Goal: Task Accomplishment & Management: Use online tool/utility

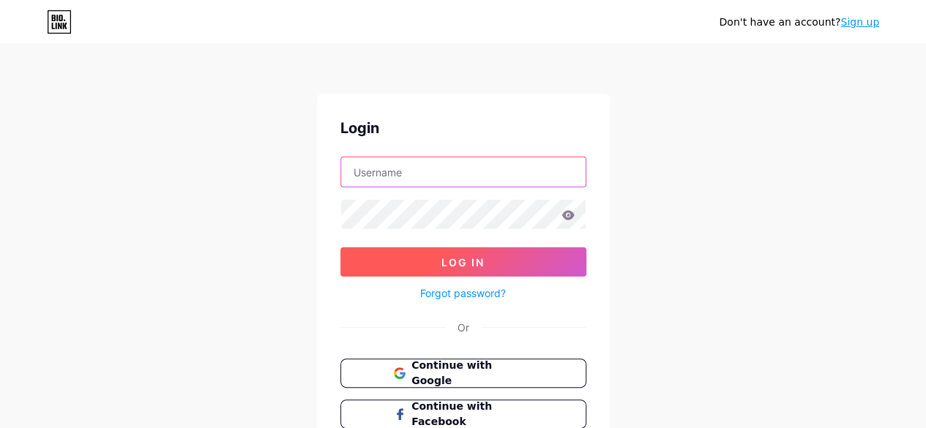
type input "seothetlwh@gmail.com"
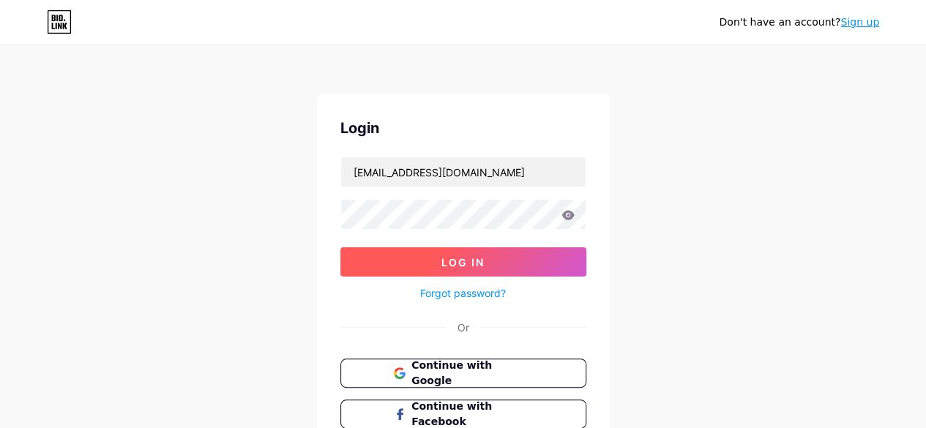
click at [540, 258] on button "Log In" at bounding box center [463, 261] width 246 height 29
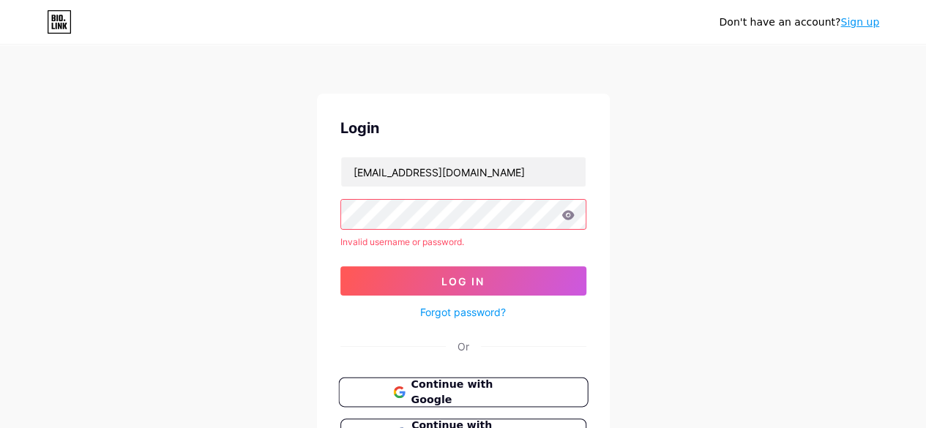
click at [488, 388] on span "Continue with Google" at bounding box center [472, 392] width 122 height 31
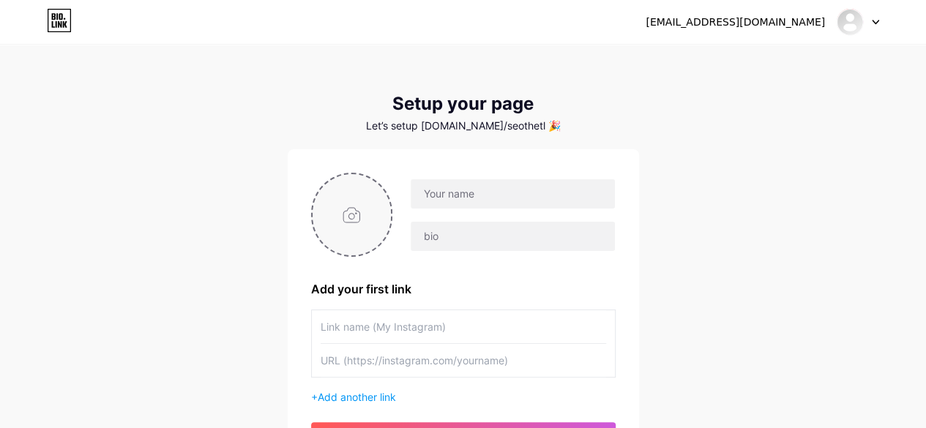
click at [336, 202] on input "file" at bounding box center [351, 214] width 79 height 81
type input "C:\fakepath\download1.jpeg"
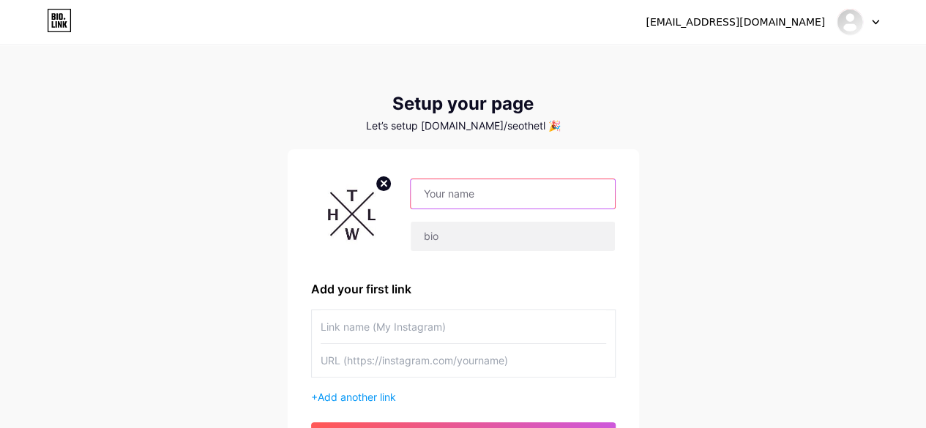
click at [492, 201] on input "text" at bounding box center [512, 193] width 203 height 29
click at [494, 191] on input "the leather" at bounding box center [512, 193] width 203 height 29
type input "the leather warehouse"
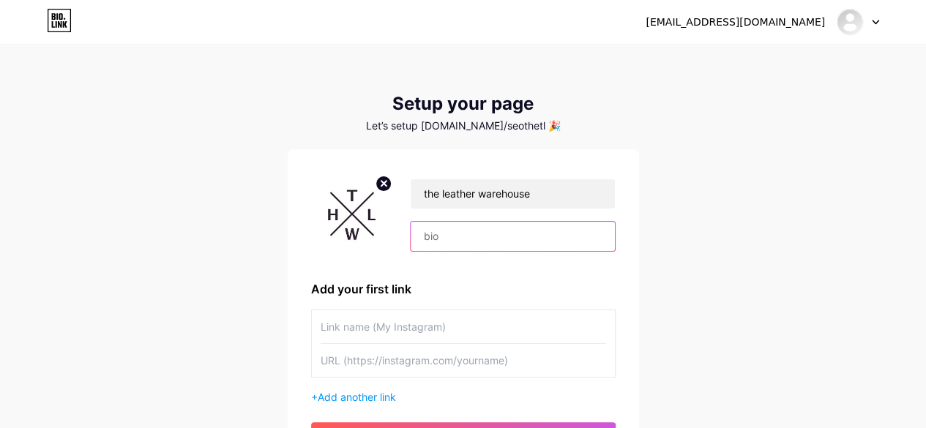
click at [488, 242] on input "text" at bounding box center [512, 236] width 203 height 29
paste input "Leather Warehouses offers a wide range of premium handcrafted leather goods, in…"
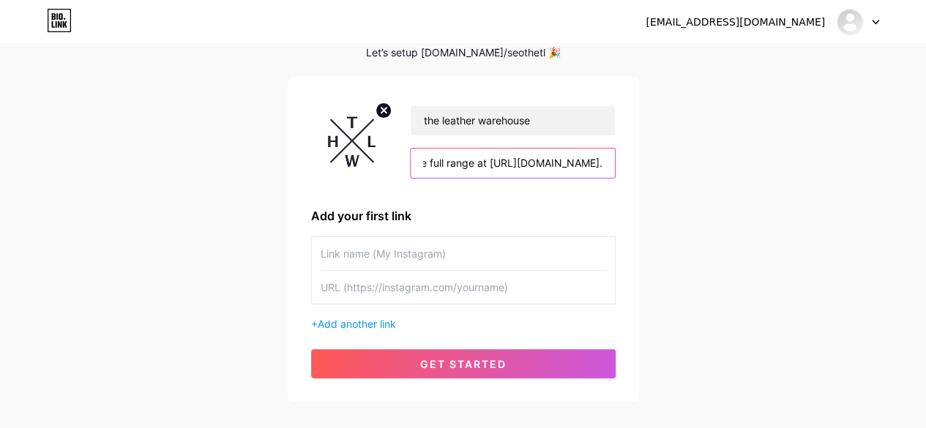
type input "Leather Warehouses offers a wide range of premium handcrafted leather goods, in…"
click at [369, 250] on input "text" at bounding box center [463, 253] width 285 height 33
type input "tlwh"
click at [374, 318] on span "Add another link" at bounding box center [357, 324] width 78 height 12
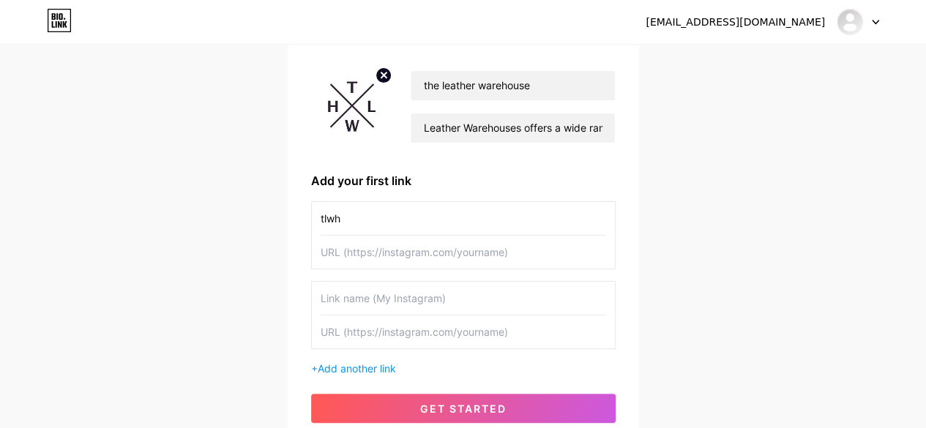
scroll to position [111, 0]
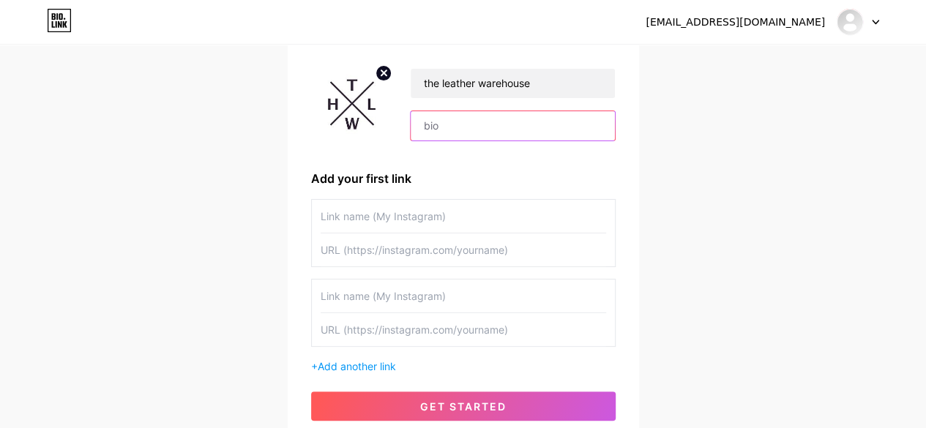
type input "Leather Warehouses offers a wide range of premium handcrafted leather goods, in…"
type input "tlwh"
click at [367, 245] on input "text" at bounding box center [463, 249] width 285 height 33
click at [845, 220] on div "seothetlwh@gmail.com Dashboard Logout Setup your page Let’s setup bio.link/seot…" at bounding box center [463, 190] width 926 height 602
click at [486, 252] on input "text" at bounding box center [463, 249] width 285 height 33
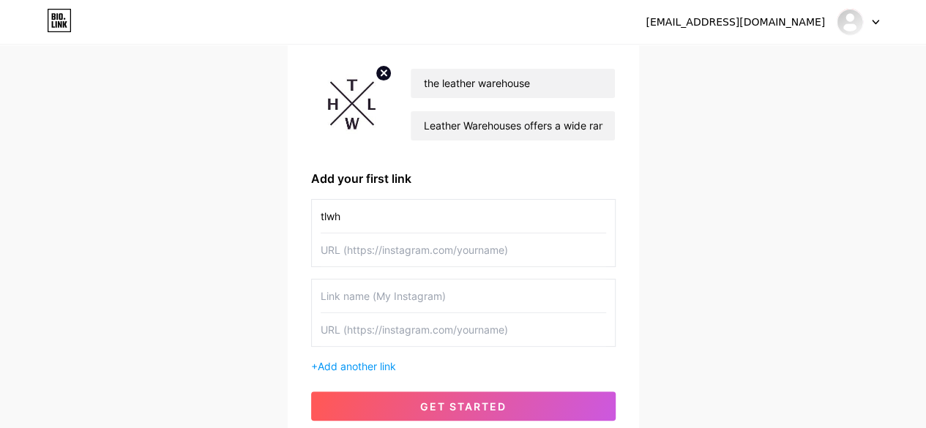
paste input "[URL][DOMAIN_NAME]"
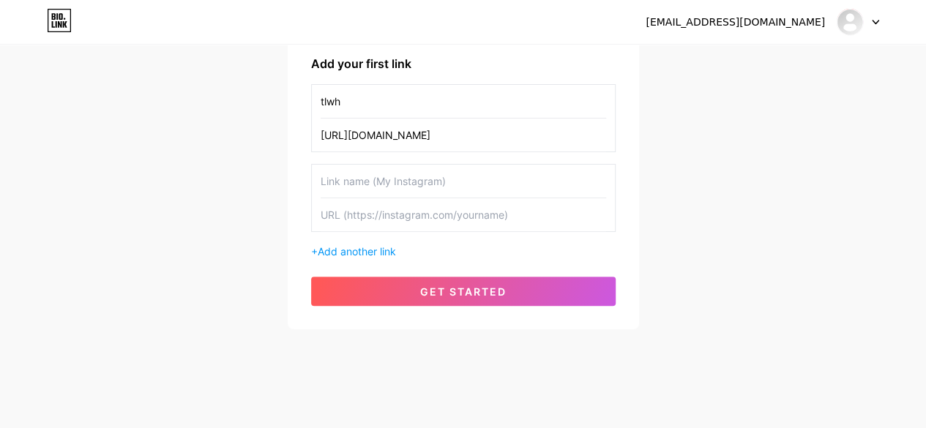
scroll to position [230, 0]
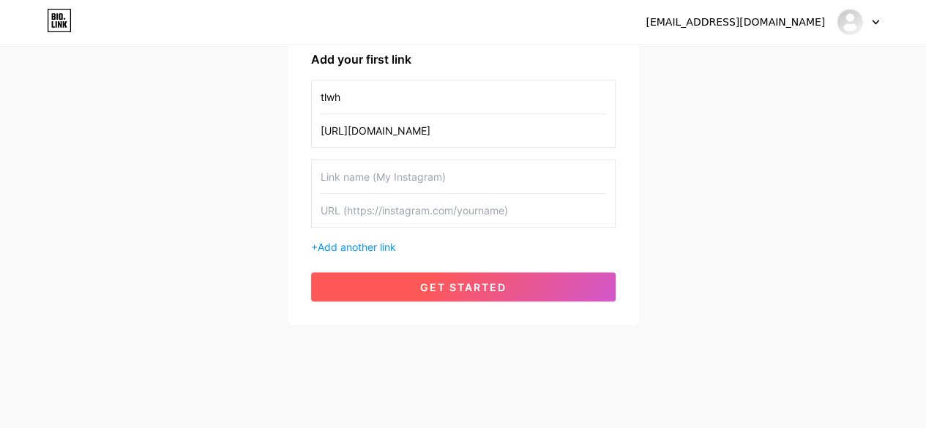
type input "[URL][DOMAIN_NAME]"
click at [445, 282] on span "get started" at bounding box center [463, 287] width 86 height 12
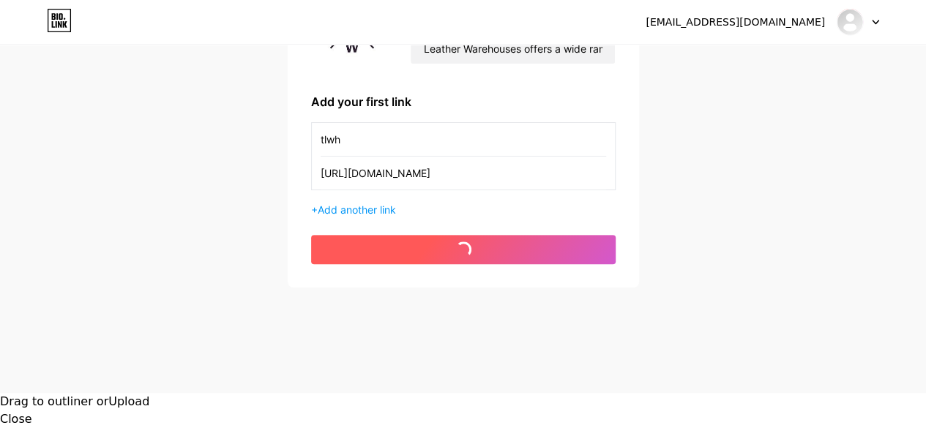
scroll to position [151, 0]
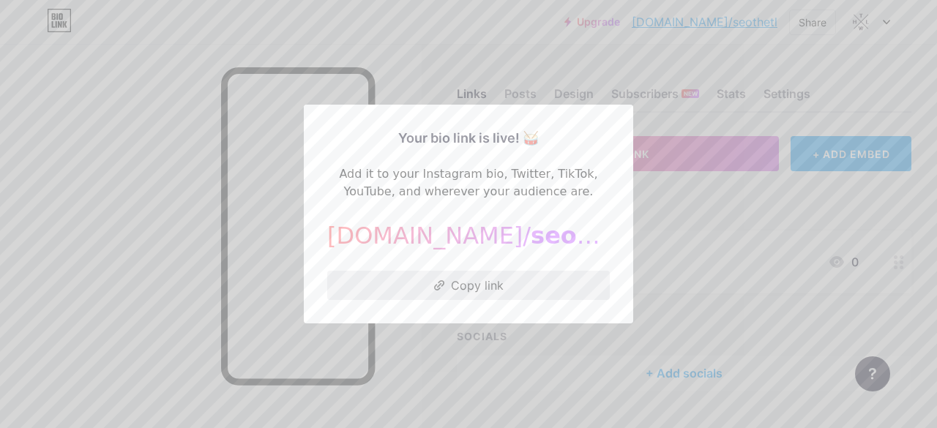
click at [487, 292] on button "Copy link" at bounding box center [468, 285] width 282 height 29
click at [754, 194] on div at bounding box center [468, 214] width 937 height 428
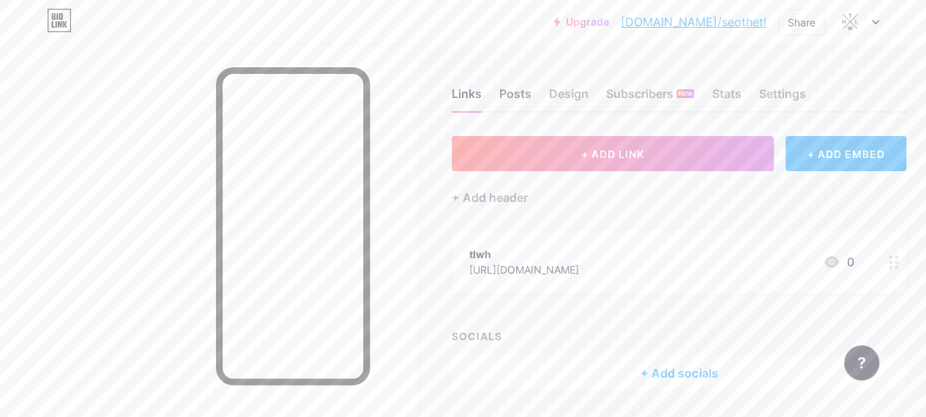
click at [524, 93] on div "Posts" at bounding box center [515, 98] width 32 height 26
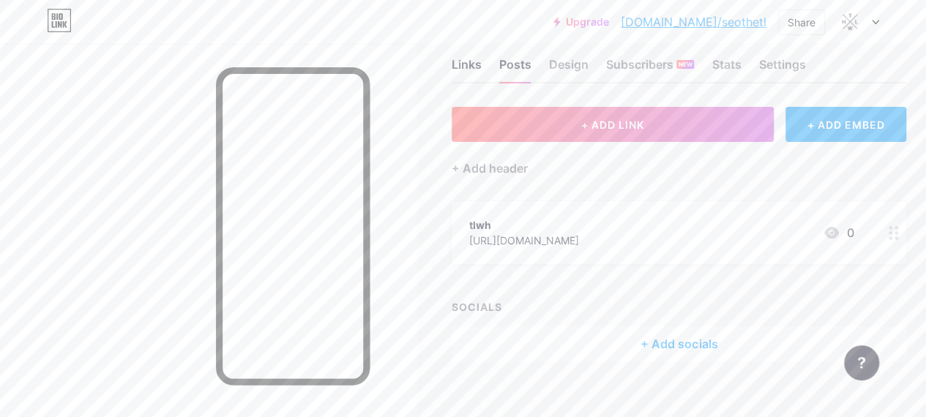
scroll to position [46, 0]
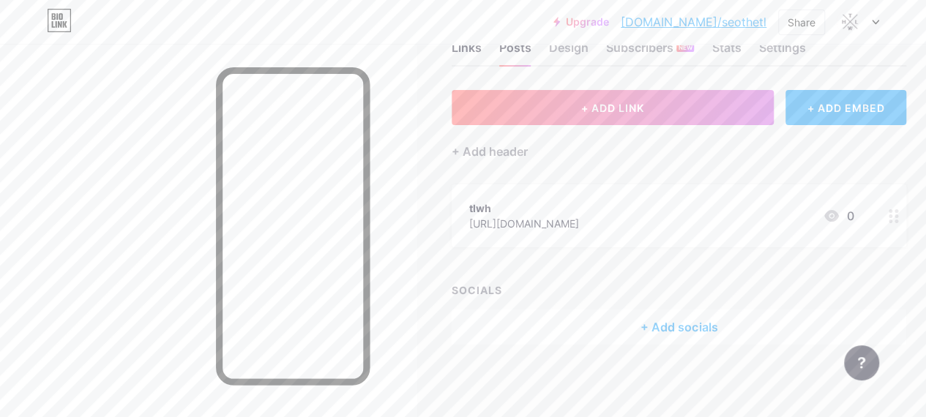
click at [675, 326] on div "+ Add socials" at bounding box center [679, 327] width 454 height 35
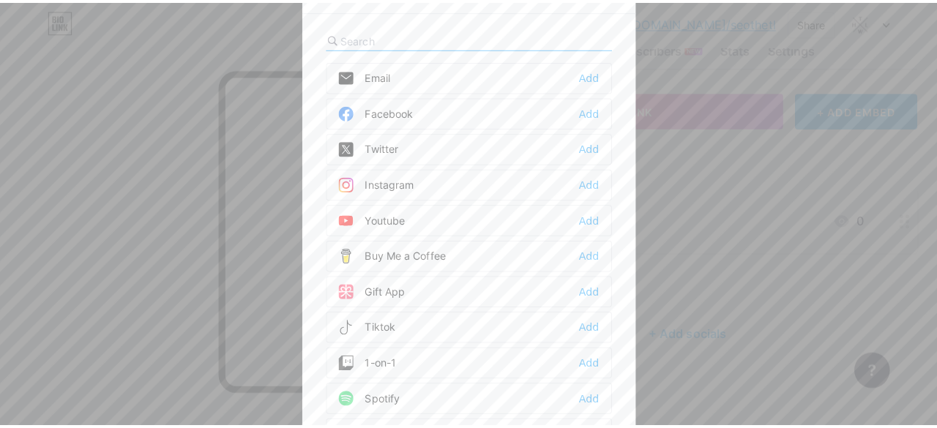
scroll to position [35, 0]
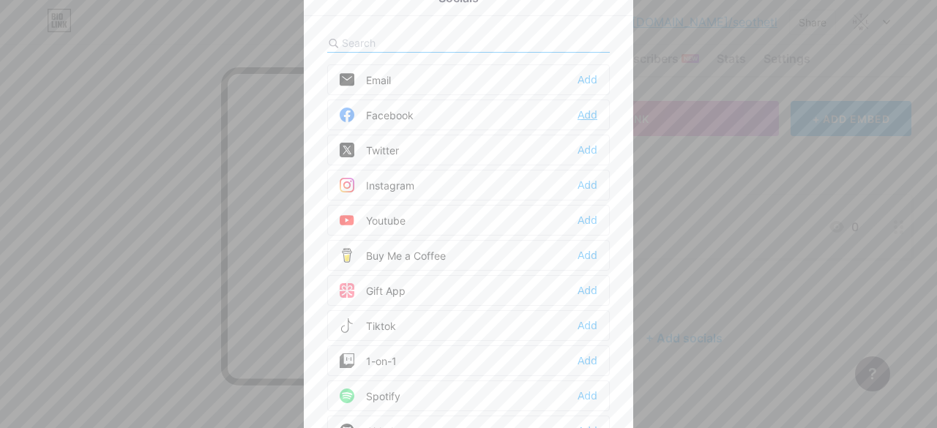
click at [583, 115] on div "Add" at bounding box center [587, 115] width 20 height 15
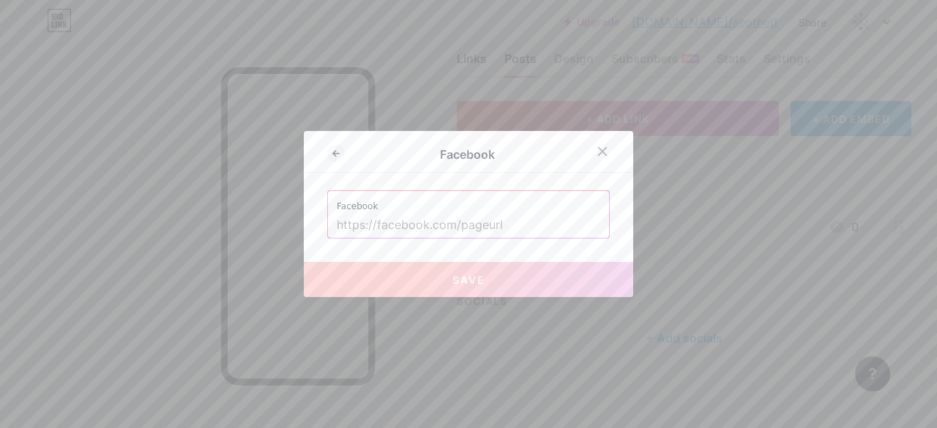
click at [448, 219] on input "text" at bounding box center [468, 225] width 263 height 25
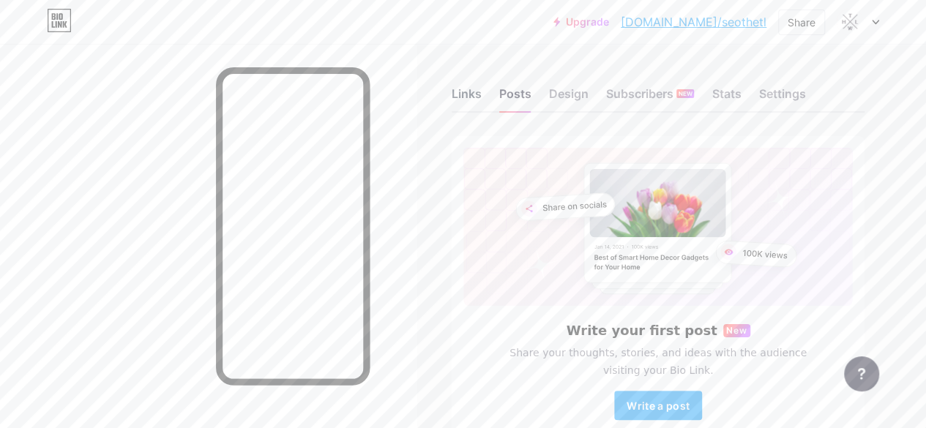
click at [471, 100] on div "Links" at bounding box center [467, 98] width 30 height 26
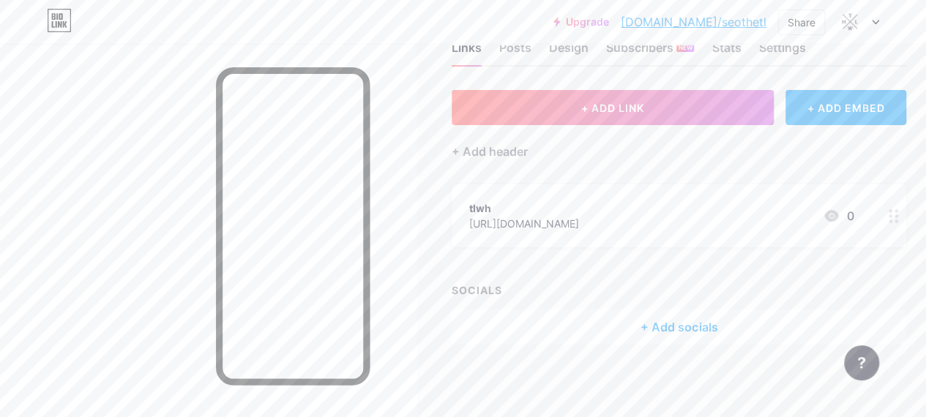
click at [700, 322] on div "+ Add socials" at bounding box center [679, 327] width 454 height 35
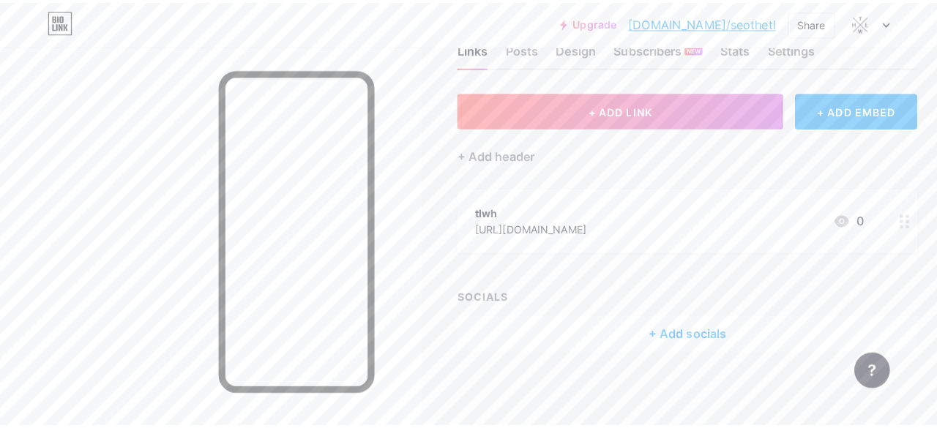
scroll to position [35, 0]
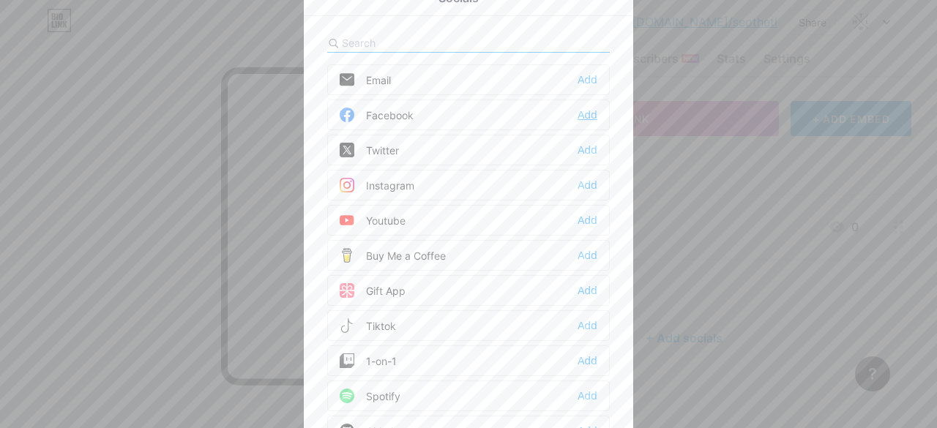
click at [585, 108] on div "Add" at bounding box center [587, 115] width 20 height 15
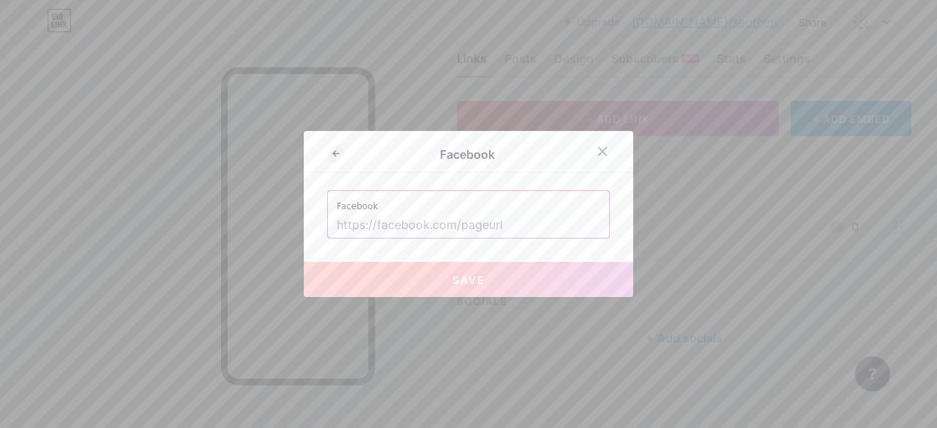
click at [514, 214] on input "text" at bounding box center [468, 225] width 263 height 25
paste input "[URL][DOMAIN_NAME]"
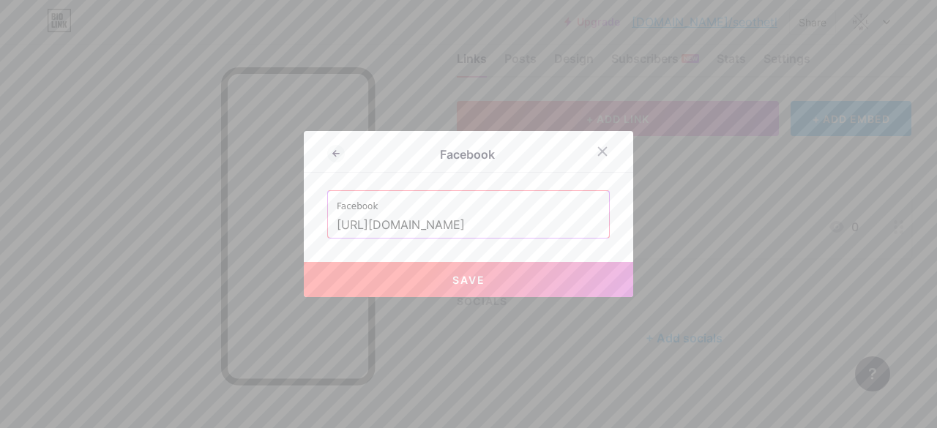
type input "[URL][DOMAIN_NAME]"
click at [520, 274] on button "Save" at bounding box center [468, 279] width 329 height 35
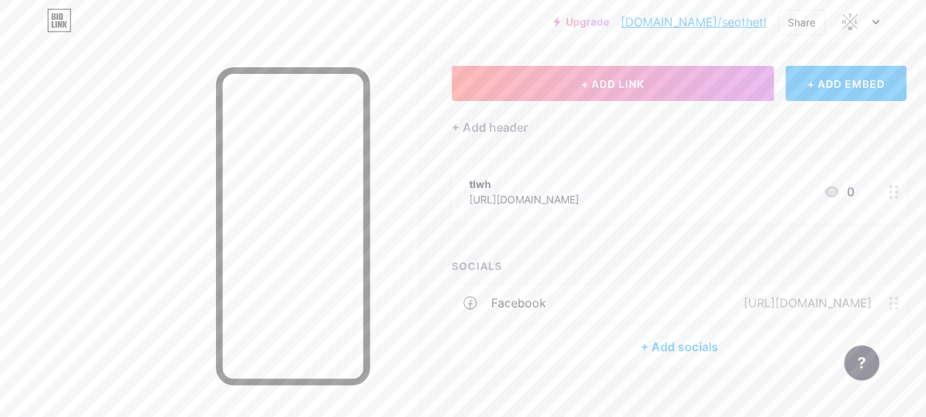
scroll to position [90, 0]
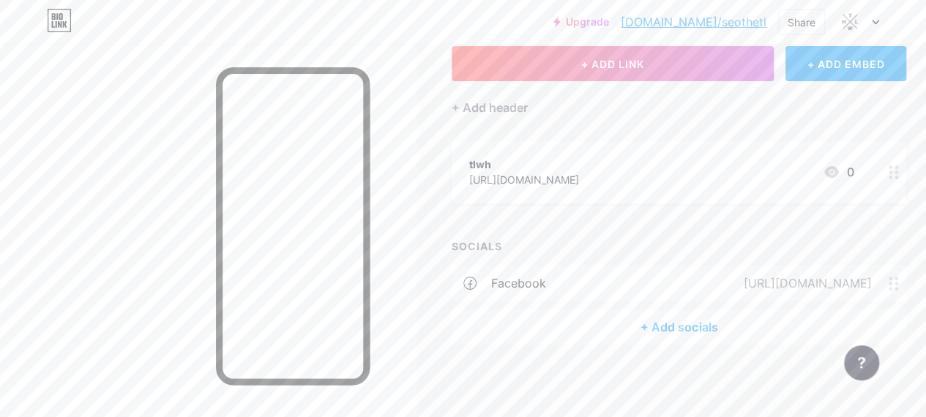
click at [707, 326] on div "+ Add socials" at bounding box center [679, 327] width 454 height 35
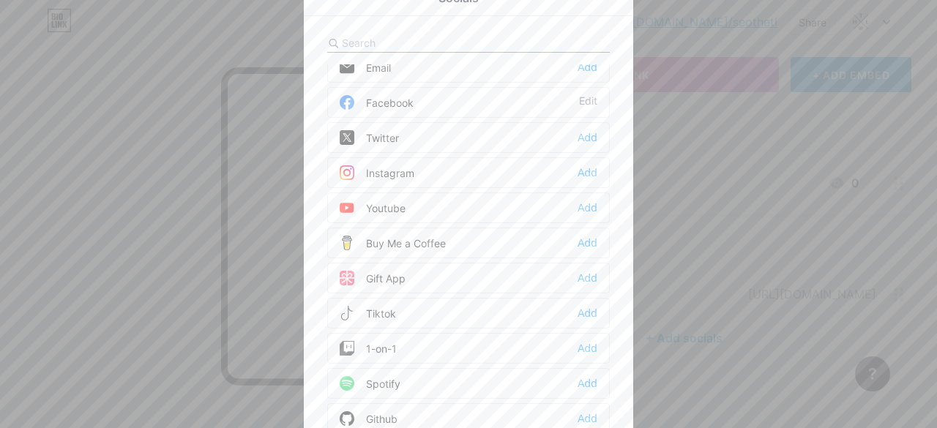
scroll to position [0, 0]
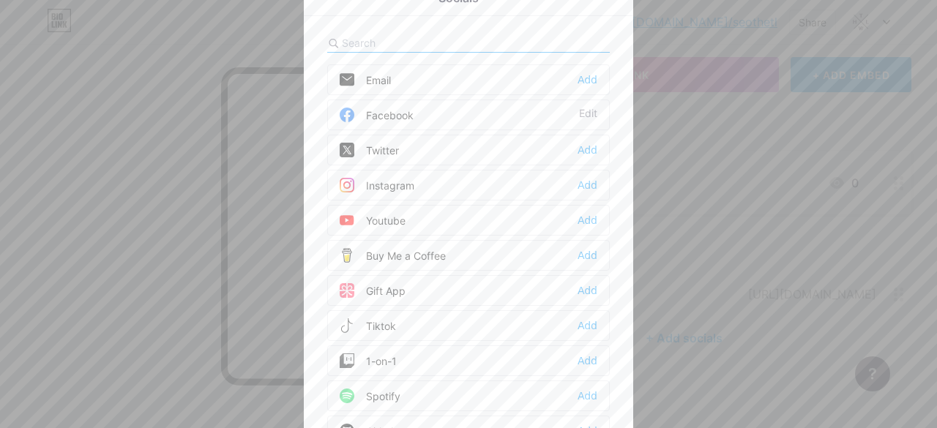
click at [591, 185] on div "Instagram Add" at bounding box center [468, 185] width 282 height 31
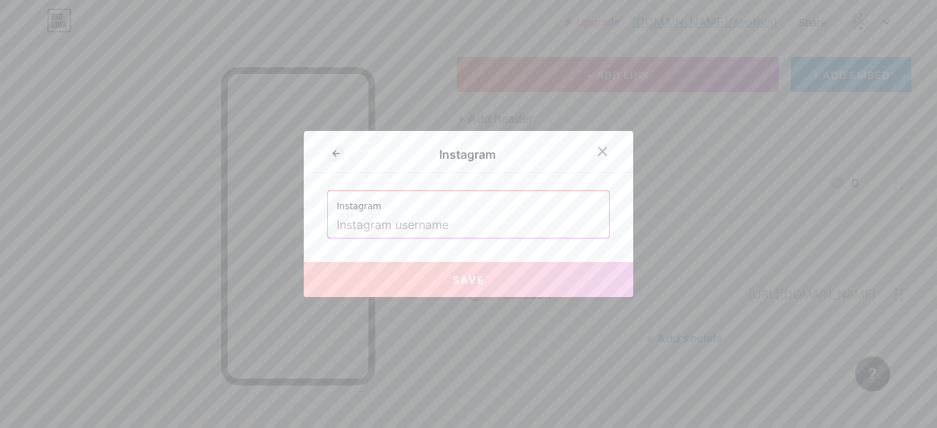
click at [529, 198] on label "Instagram" at bounding box center [468, 202] width 263 height 22
click at [515, 217] on input "text" at bounding box center [468, 225] width 263 height 25
paste input "https://www.instagram.com/theleatherwarehouse_15/"
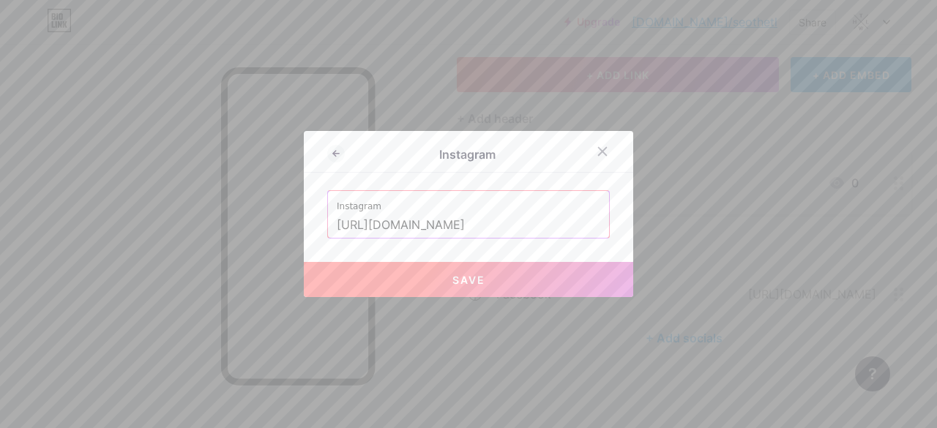
click at [551, 274] on button "Save" at bounding box center [468, 279] width 329 height 35
type input "https://instagram.com/https://www.instagram.com/theleatherwarehouse_15/"
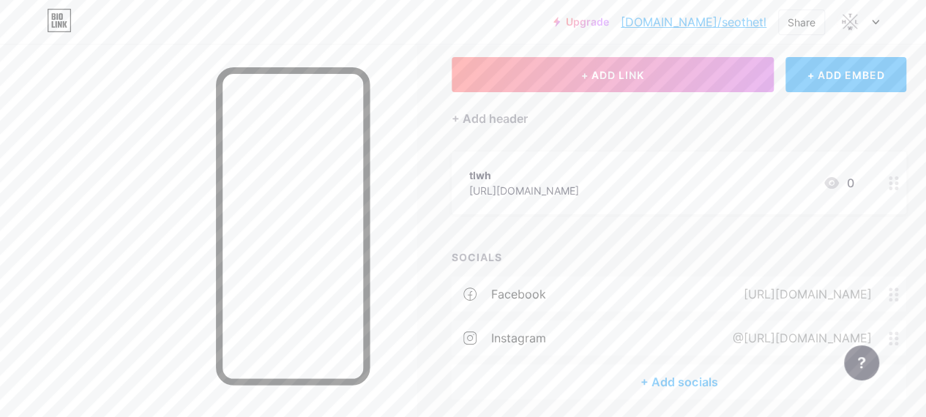
scroll to position [134, 0]
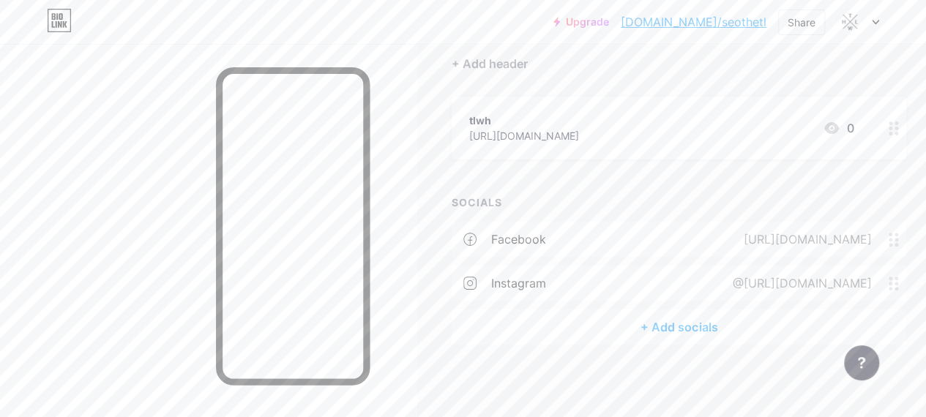
click at [695, 325] on div "+ Add socials" at bounding box center [679, 327] width 454 height 35
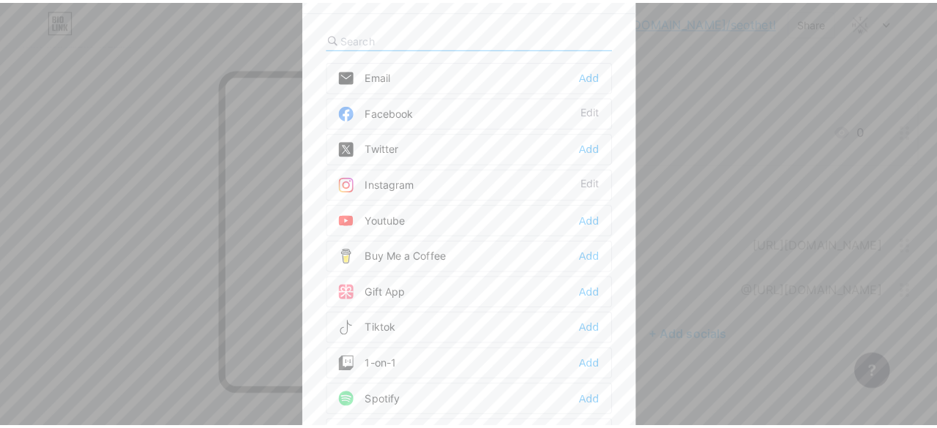
scroll to position [123, 0]
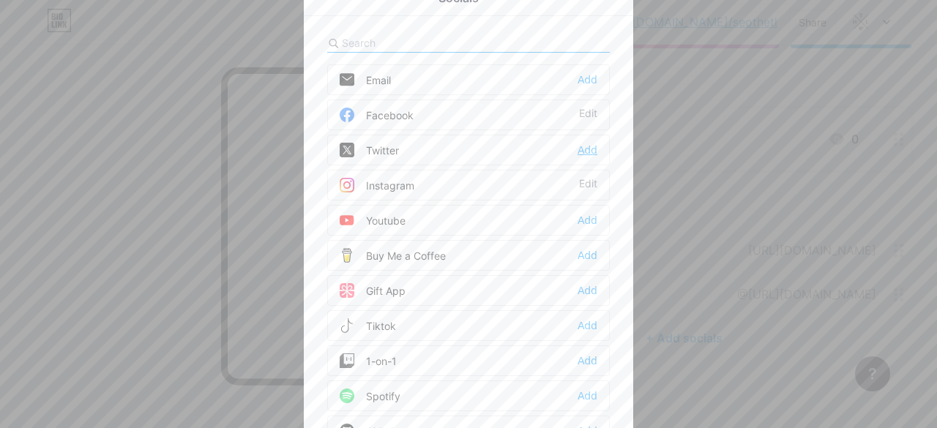
click at [580, 151] on div "Add" at bounding box center [587, 150] width 20 height 15
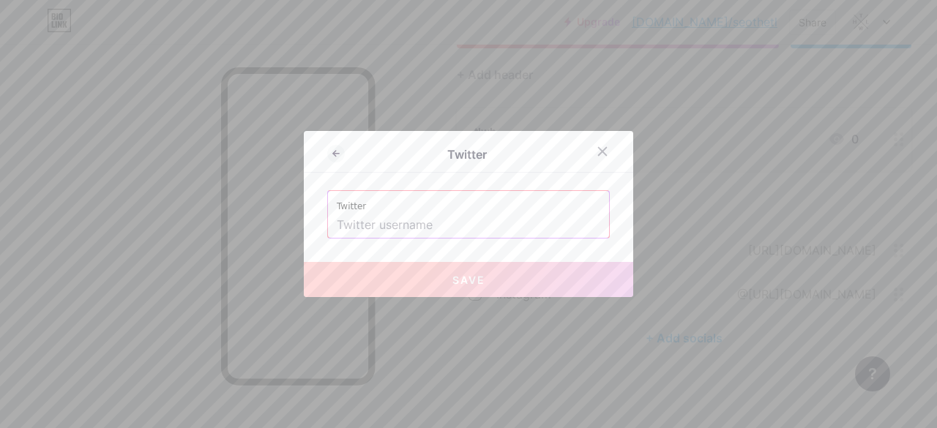
click at [506, 217] on input "text" at bounding box center [468, 225] width 263 height 25
paste input "https://x.com/TheLeatherWare2"
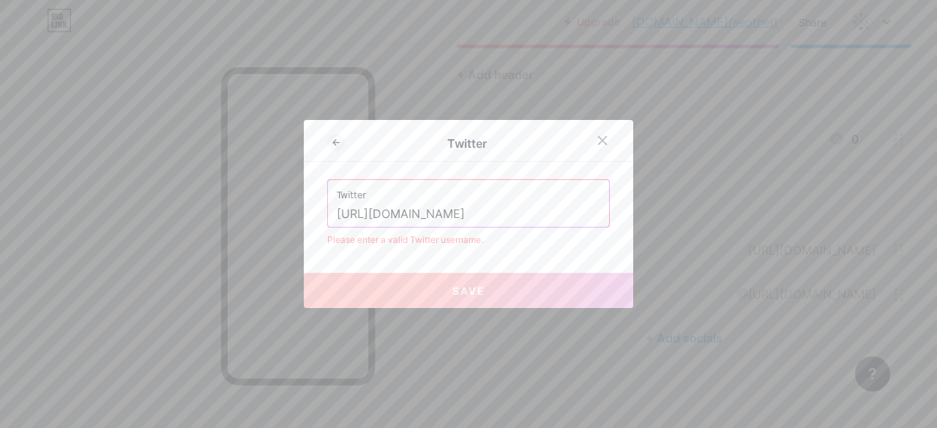
type input "https://x.com/TheLeatherWare2"
click at [536, 299] on button "Save" at bounding box center [468, 290] width 329 height 35
drag, startPoint x: 597, startPoint y: 144, endPoint x: 606, endPoint y: 147, distance: 9.3
click at [599, 146] on icon at bounding box center [602, 141] width 12 height 12
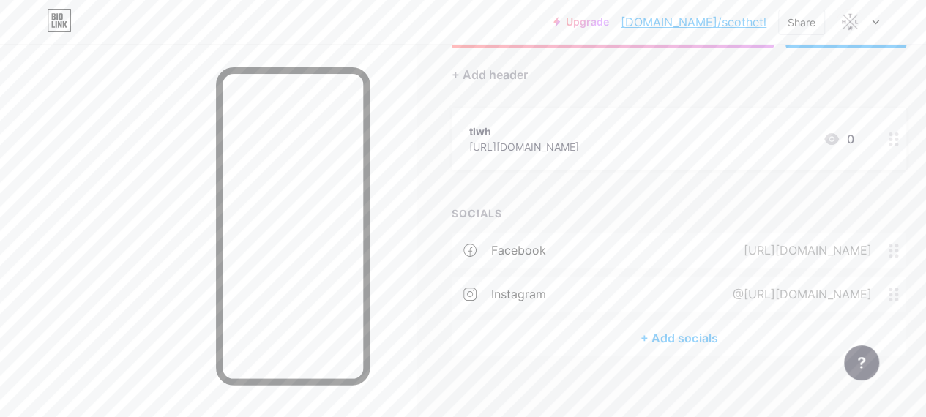
click at [701, 337] on div "+ Add socials" at bounding box center [679, 338] width 454 height 35
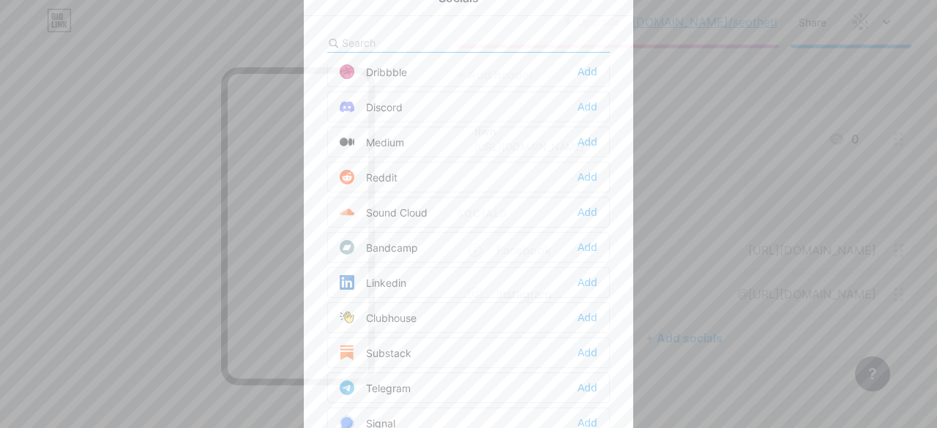
scroll to position [439, 0]
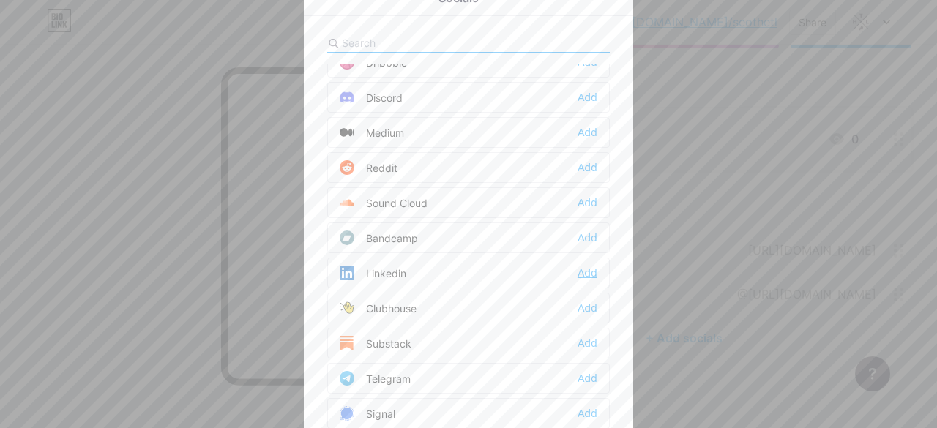
click at [584, 269] on div "Add" at bounding box center [587, 273] width 20 height 15
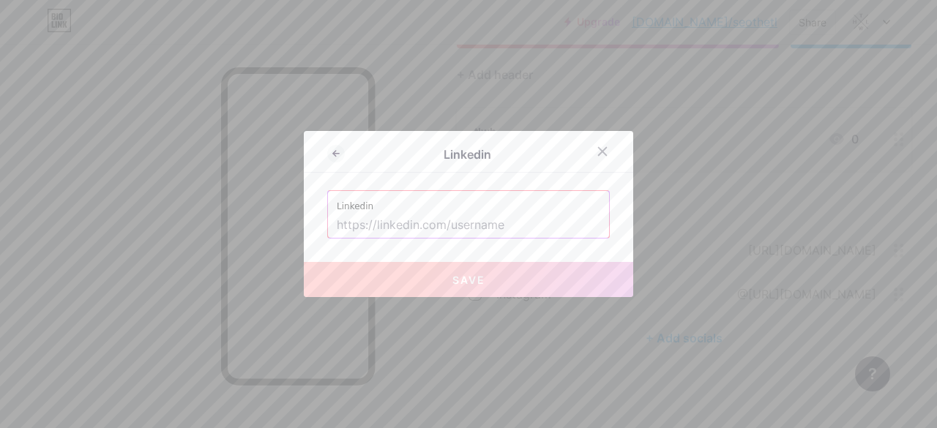
click at [523, 229] on input "text" at bounding box center [468, 225] width 263 height 25
paste input "https://in.linkedin.com/company/the-leather-warehouse-15"
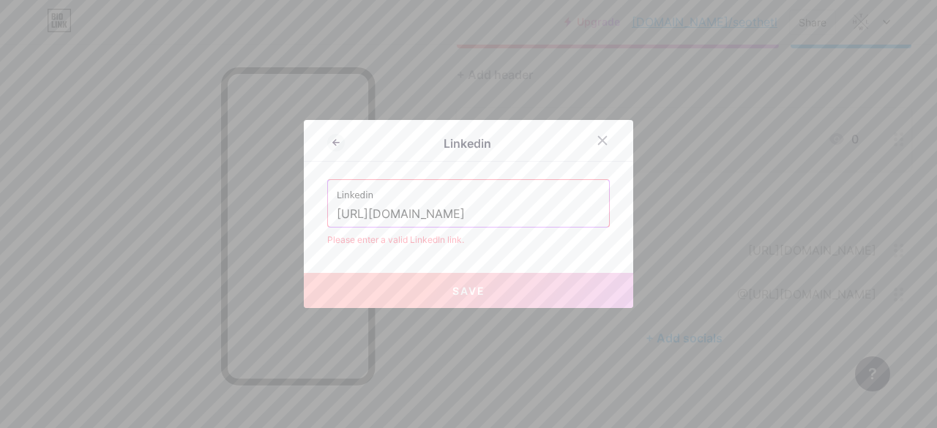
scroll to position [0, 62]
type input "https://in.linkedin.com/company/the-leather-warehouse-15"
click at [596, 140] on icon at bounding box center [602, 141] width 12 height 12
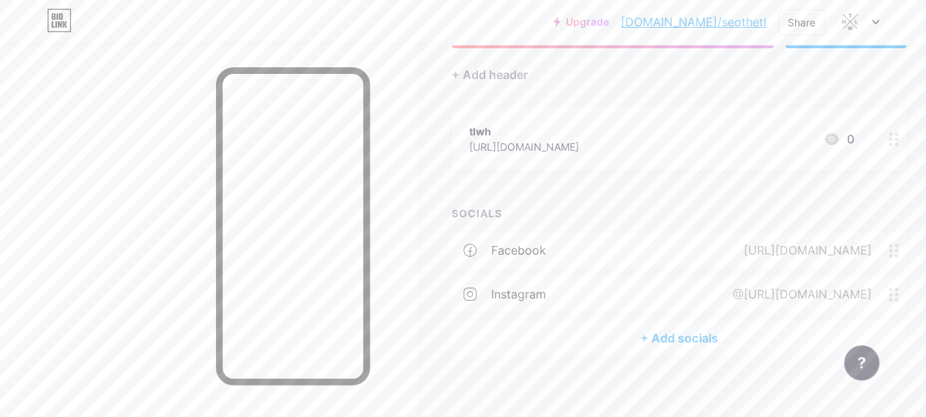
click at [694, 345] on div "+ Add socials" at bounding box center [679, 338] width 454 height 35
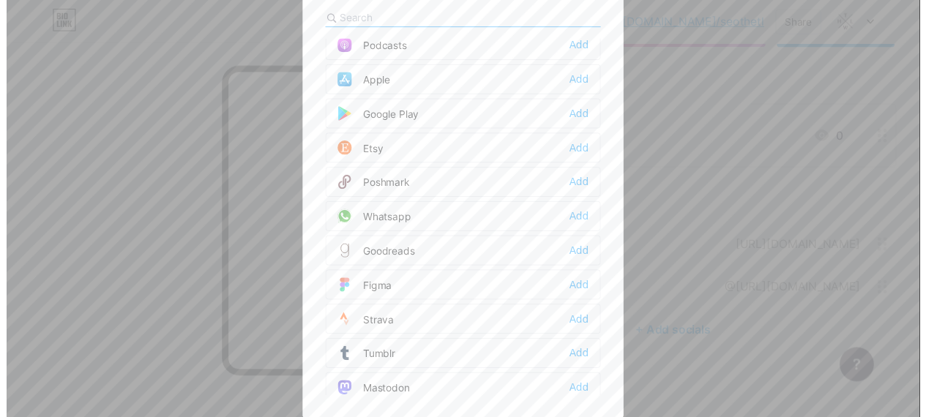
scroll to position [1077, 0]
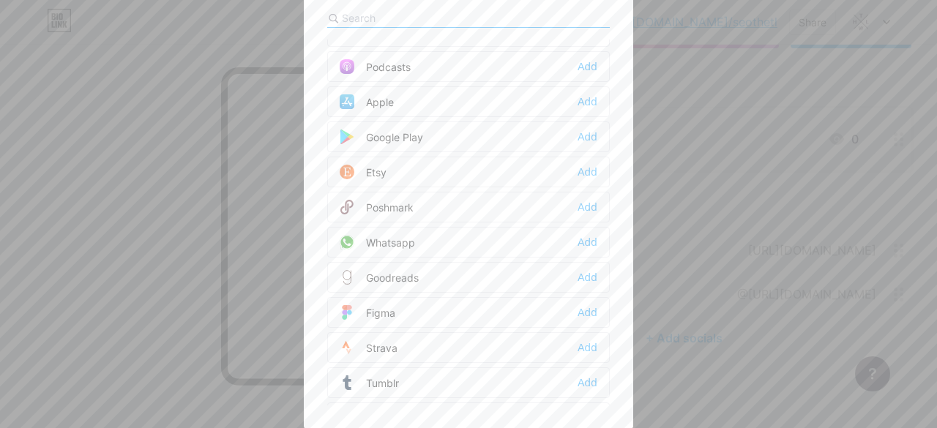
click at [760, 86] on div at bounding box center [468, 189] width 937 height 428
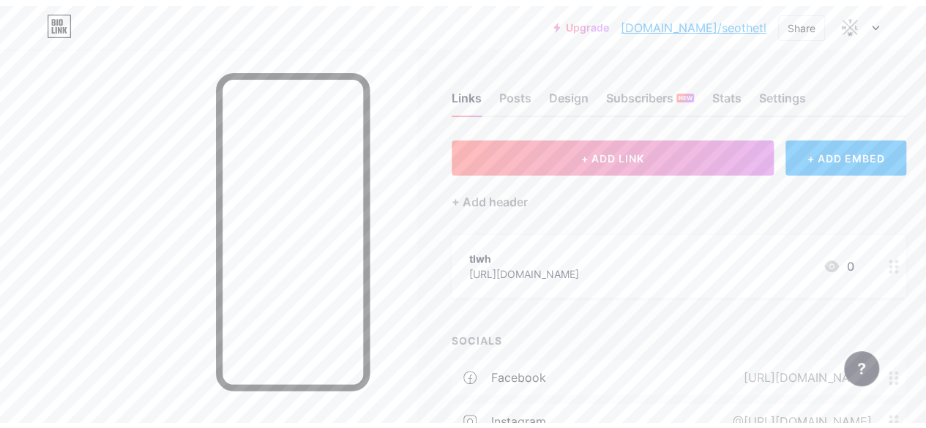
scroll to position [0, 0]
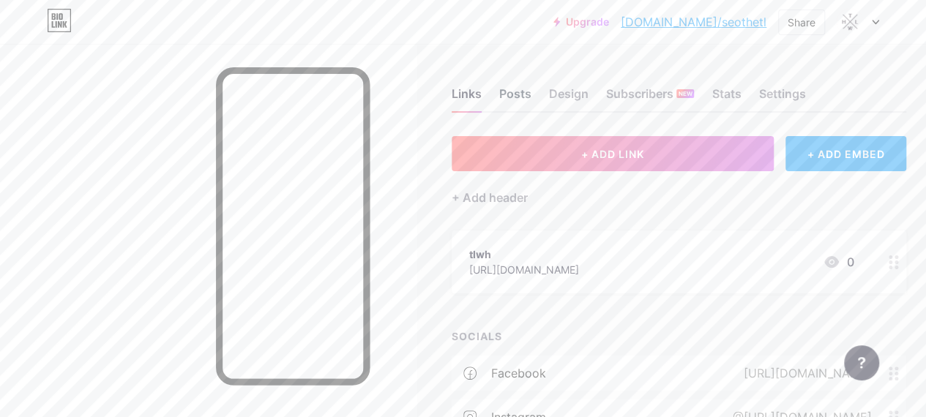
click at [525, 99] on div "Posts" at bounding box center [515, 98] width 32 height 26
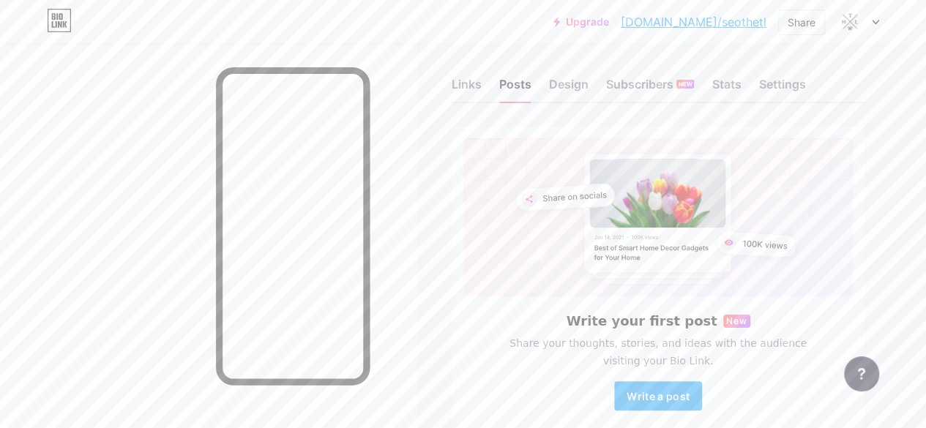
scroll to position [83, 0]
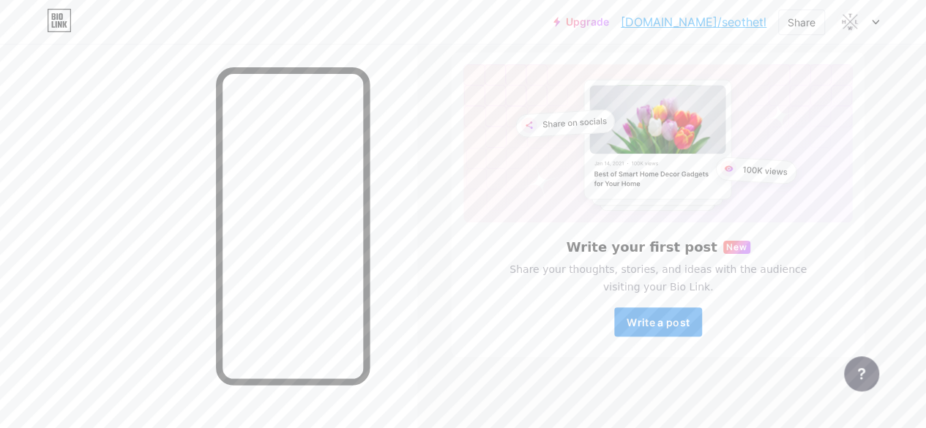
click at [660, 320] on span "Write a post" at bounding box center [657, 322] width 63 height 12
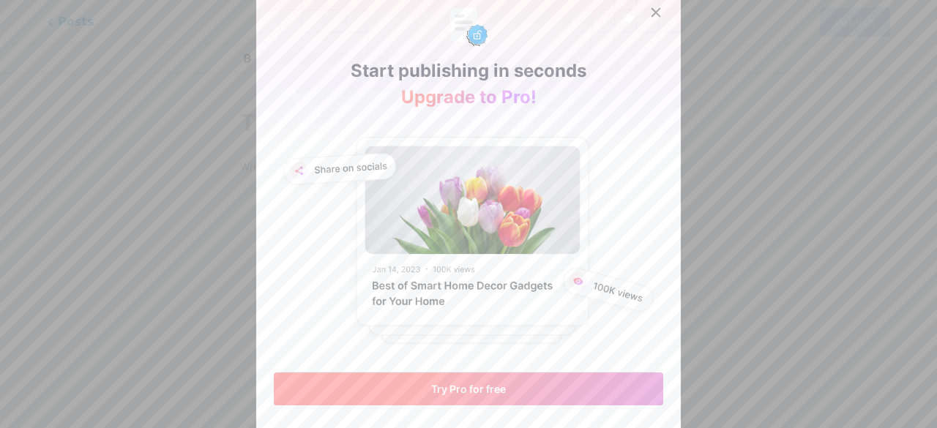
click at [518, 391] on button "Try Pro for free" at bounding box center [468, 388] width 389 height 33
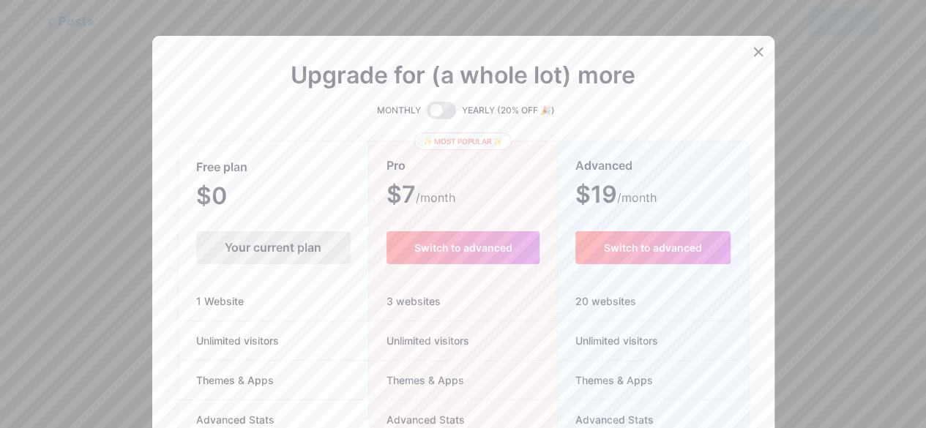
click at [252, 258] on div "Your current plan" at bounding box center [273, 247] width 154 height 33
click at [277, 247] on div "Your current plan" at bounding box center [273, 247] width 154 height 33
click at [285, 256] on div "Your current plan" at bounding box center [273, 247] width 154 height 33
click at [764, 57] on div at bounding box center [758, 52] width 26 height 26
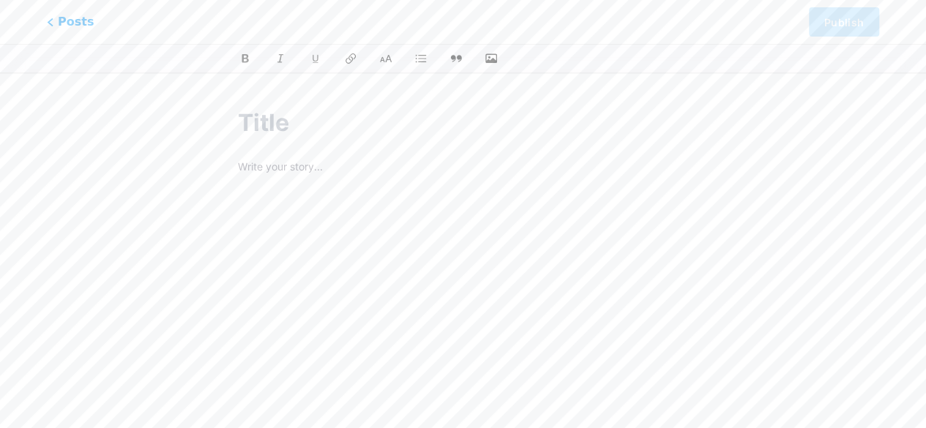
click at [326, 154] on div at bounding box center [462, 318] width 491 height 460
click at [299, 122] on input "text" at bounding box center [463, 122] width 450 height 35
paste input "Restaurant Menu Card Folders – Order Custom Designs Online Upgrade your restaur…"
type input "Restaurant Menu Card Folders – Order Custom Designs Online Upgrade your restaur…"
click at [243, 203] on p "To enrich screen reader interactions, please activate Accessibility in Grammarl…" at bounding box center [463, 205] width 450 height 20
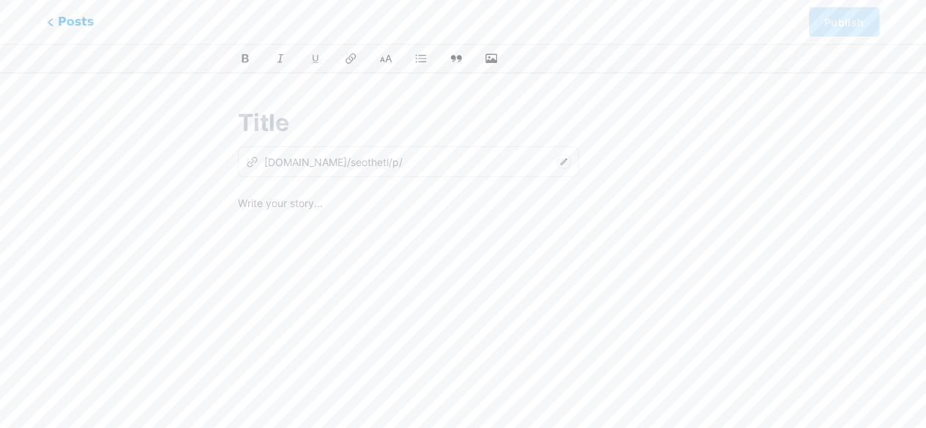
type input "restaurant-menu-card-folders-order-custom-designs-online-upgrade-your-restauran…"
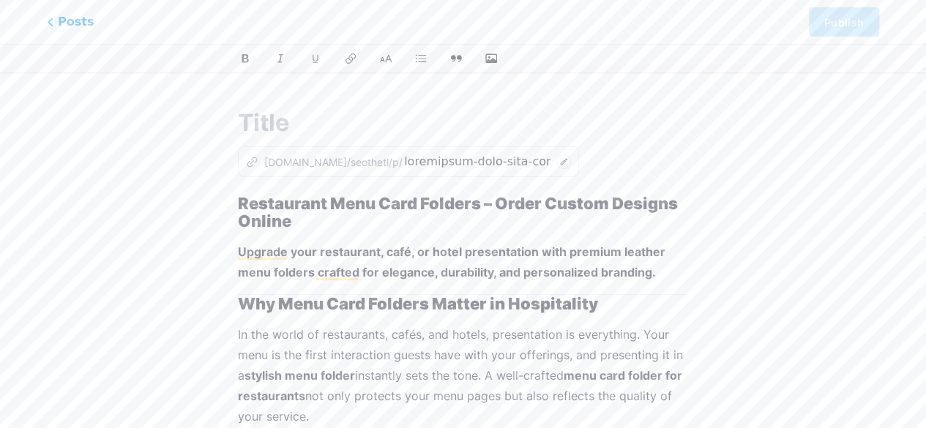
click at [294, 218] on h1 "Restaurant Menu Card Folders – Order Custom Designs Online" at bounding box center [463, 212] width 450 height 35
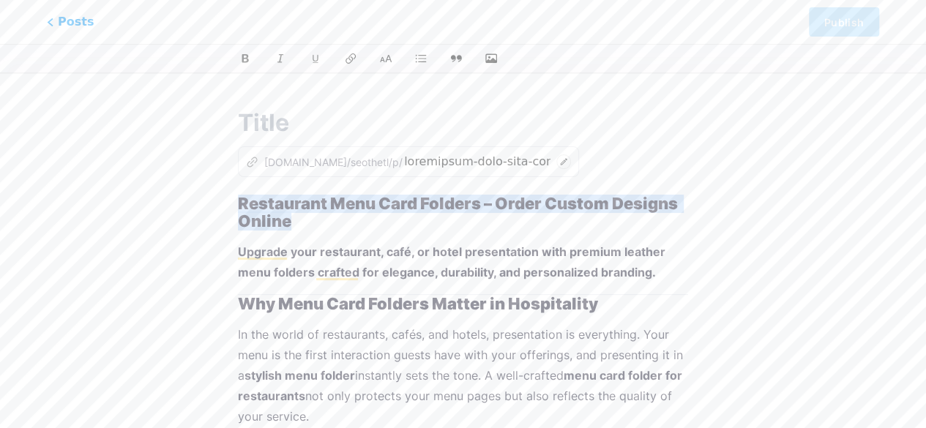
click at [294, 218] on h1 "Restaurant Menu Card Folders – Order Custom Designs Online" at bounding box center [463, 212] width 450 height 35
copy strong "Restaurant Menu Card Folders – Order Custom Designs Online"
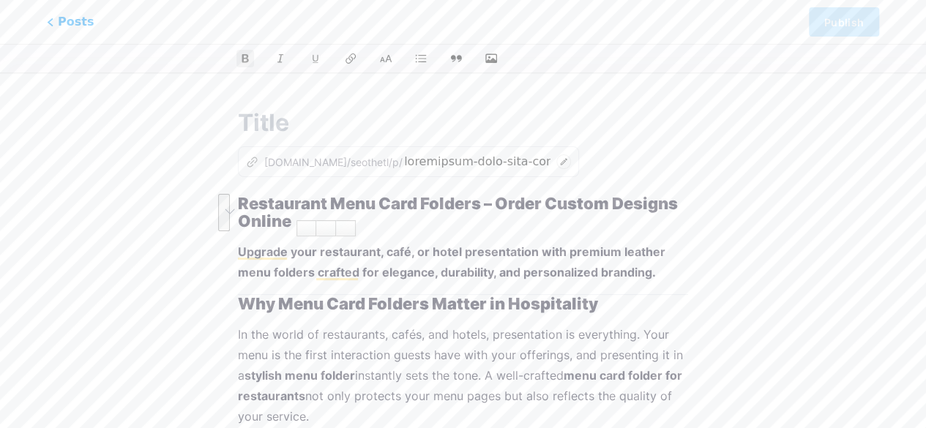
click at [304, 113] on input "text" at bounding box center [463, 122] width 450 height 35
paste input "Restaurant Menu Card Folders – Order Custom Designs Online"
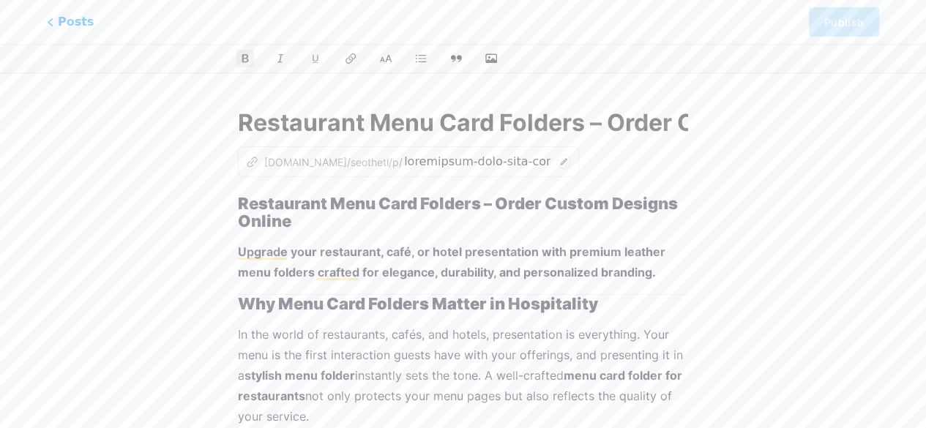
type input "Restaurant Menu Card Folders – Order Custom Designs Online"
click at [331, 213] on h1 "Restaurant Menu Card Folders – Order Custom Designs Online" at bounding box center [463, 212] width 450 height 35
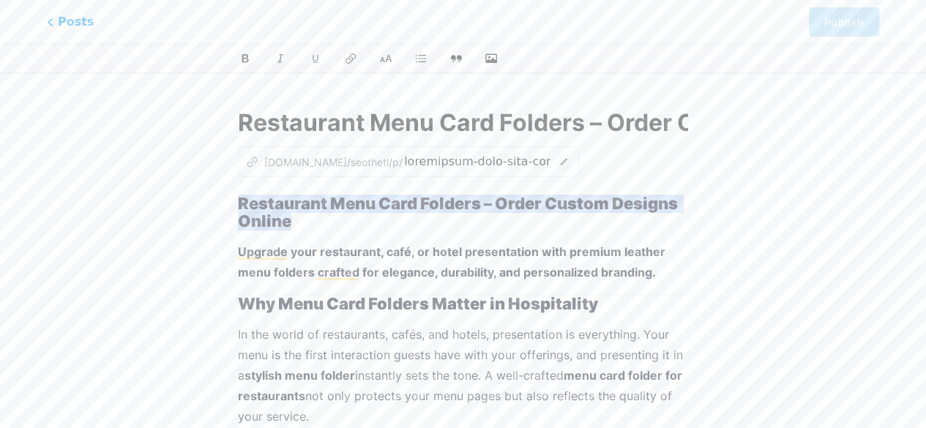
click at [331, 213] on h1 "Restaurant Menu Card Folders – Order Custom Designs Online" at bounding box center [463, 212] width 450 height 35
type input "restaurant-menu-card-folders-order-custom-designs-online"
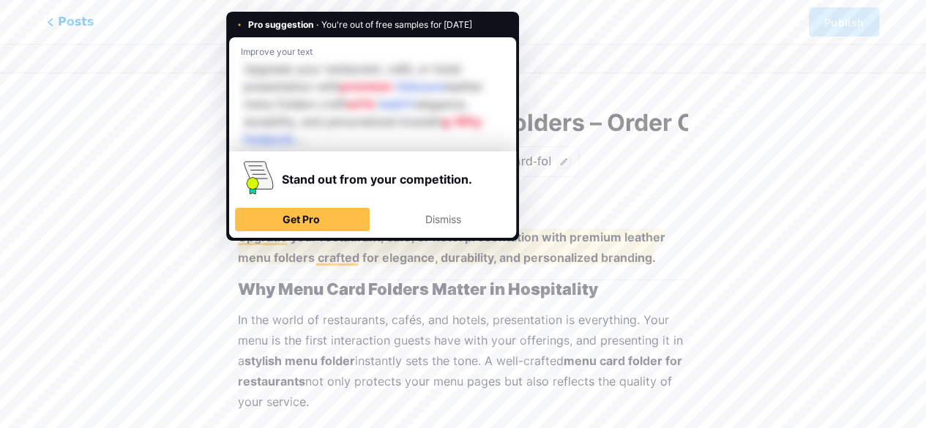
click at [239, 234] on div "Stand out from your competition. Get Pro Dismiss" at bounding box center [372, 194] width 287 height 86
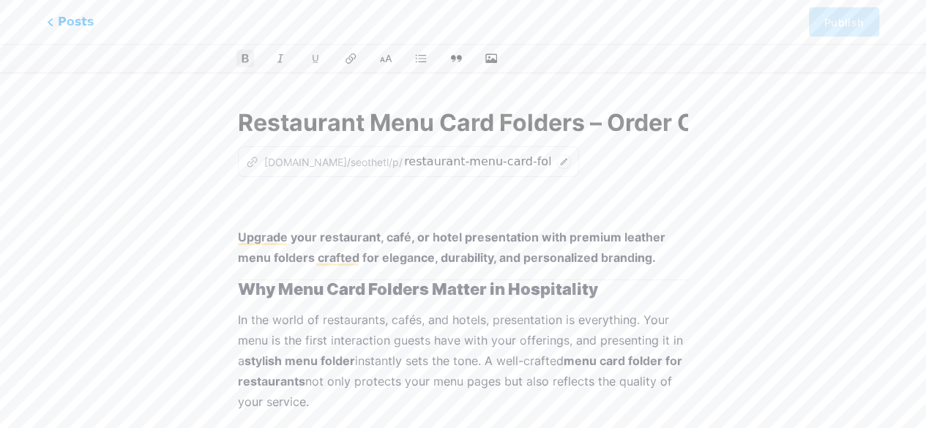
click at [615, 244] on p "Upgrade your restaurant, café, or hotel presentation with premium leather menu …" at bounding box center [463, 247] width 450 height 41
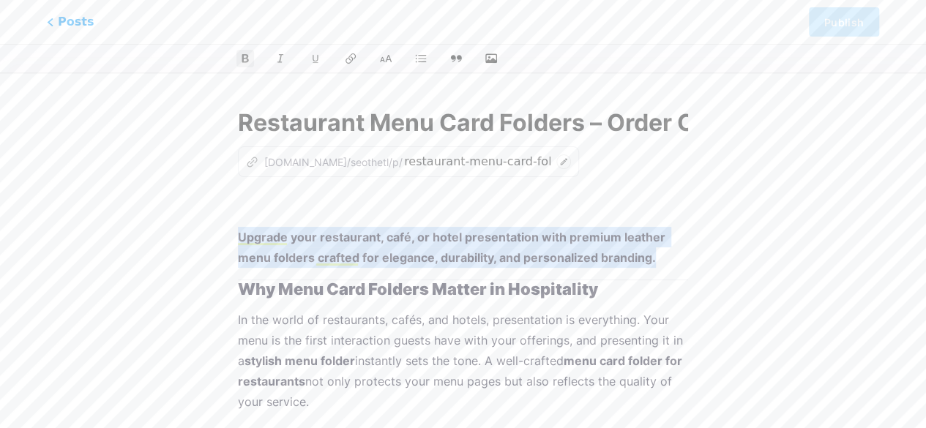
click at [615, 244] on p "Upgrade your restaurant, café, or hotel presentation with premium leather menu …" at bounding box center [463, 247] width 450 height 41
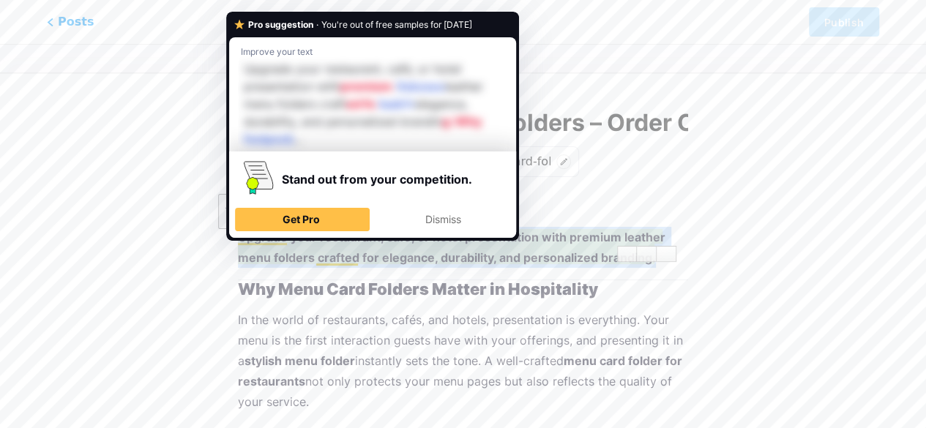
click at [246, 248] on p "Upgrade your restaurant, café, or hotel presentation with premium leather menu …" at bounding box center [463, 247] width 450 height 41
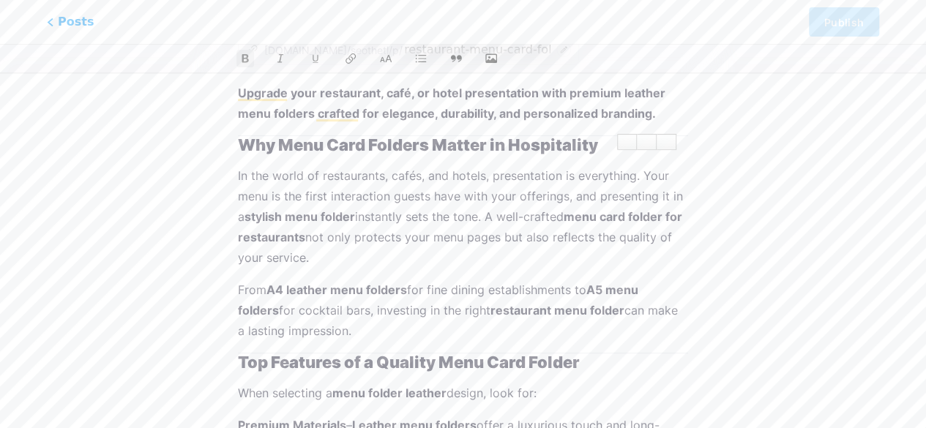
scroll to position [147, 0]
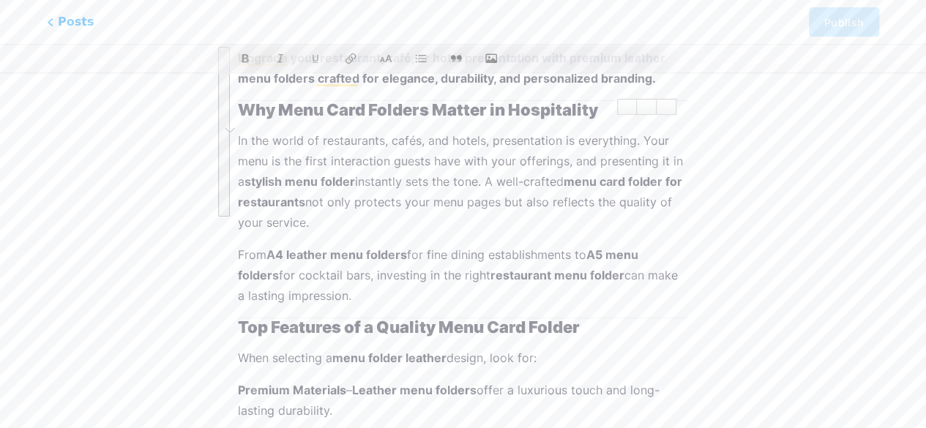
drag, startPoint x: 359, startPoint y: 295, endPoint x: 230, endPoint y: 133, distance: 207.2
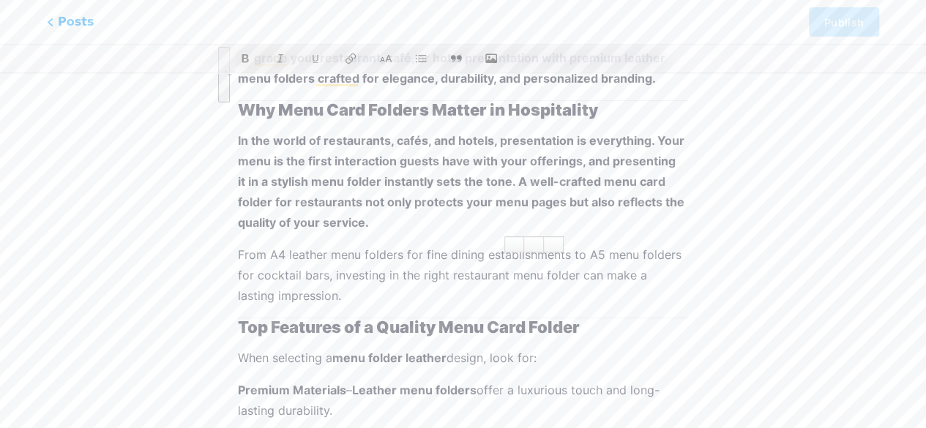
click at [397, 195] on strong "In the world of restaurants, cafés, and hotels, presentation is everything. You…" at bounding box center [462, 181] width 449 height 97
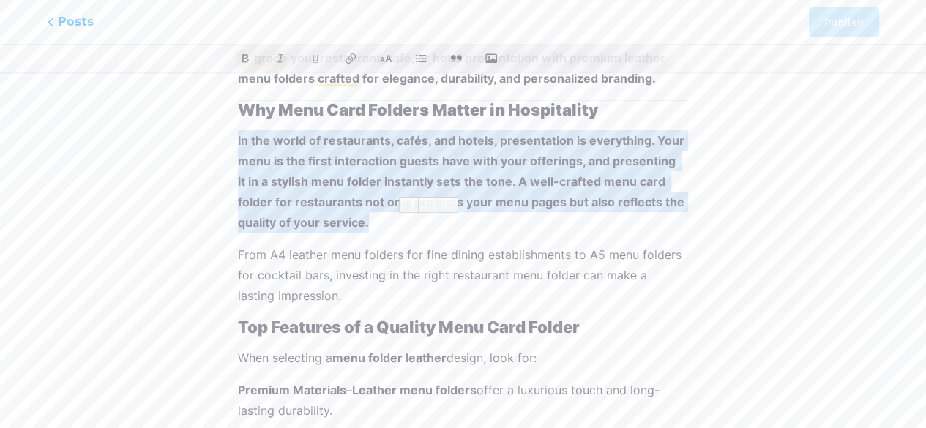
click at [397, 195] on strong "In the world of restaurants, cafés, and hotels, presentation is everything. You…" at bounding box center [462, 181] width 449 height 97
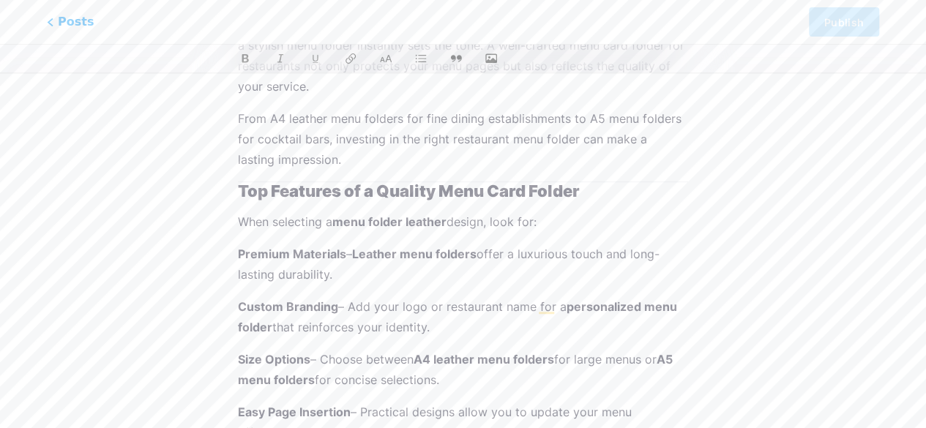
scroll to position [285, 0]
click at [369, 223] on strong "menu folder leather" at bounding box center [389, 220] width 114 height 15
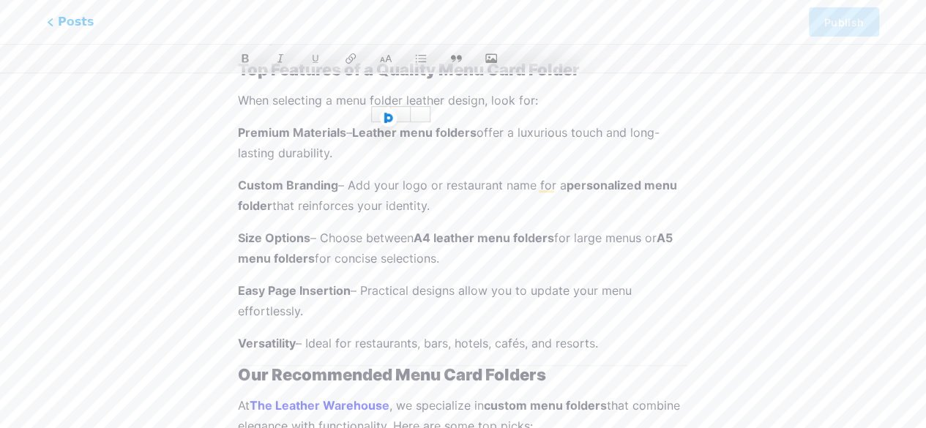
scroll to position [399, 0]
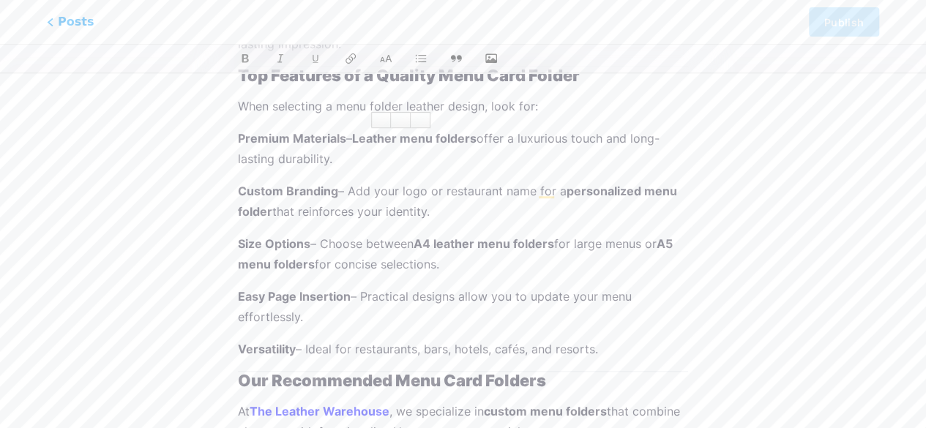
drag, startPoint x: 357, startPoint y: 138, endPoint x: 394, endPoint y: 155, distance: 40.3
click at [394, 155] on p "Premium Materials – Leather menu folders offer a luxurious touch and long-lasti…" at bounding box center [463, 148] width 450 height 41
drag, startPoint x: 349, startPoint y: 187, endPoint x: 453, endPoint y: 214, distance: 107.4
click at [453, 214] on p "Custom Branding – Add your logo or restaurant name for a personalized menu fold…" at bounding box center [463, 201] width 450 height 41
drag, startPoint x: 323, startPoint y: 242, endPoint x: 461, endPoint y: 270, distance: 140.4
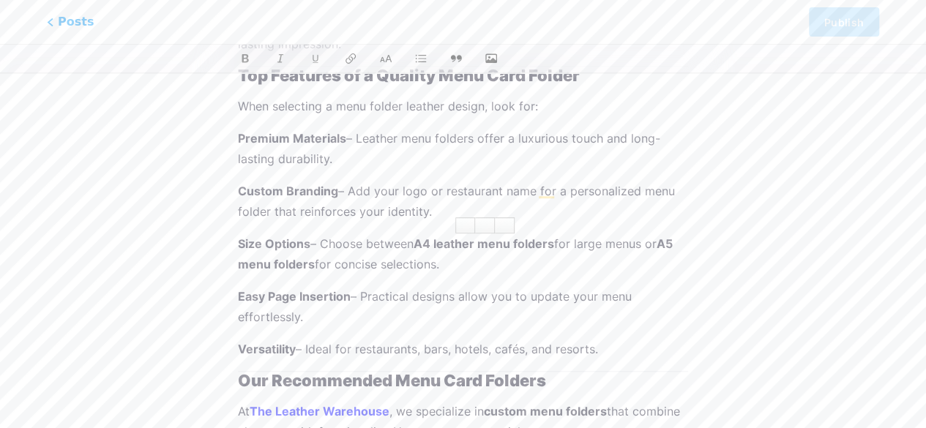
click at [461, 270] on p "Size Options – Choose between A4 leather menu folders for large menus or A5 men…" at bounding box center [463, 253] width 450 height 41
drag, startPoint x: 324, startPoint y: 244, endPoint x: 449, endPoint y: 261, distance: 126.4
click at [449, 261] on p "Size Options – Choose between A4 leather menu folders for large menus or A5 men…" at bounding box center [463, 253] width 450 height 41
click at [609, 329] on ol "Premium Materials – Leather menu folders offer a luxurious touch and long-lasti…" at bounding box center [463, 243] width 450 height 231
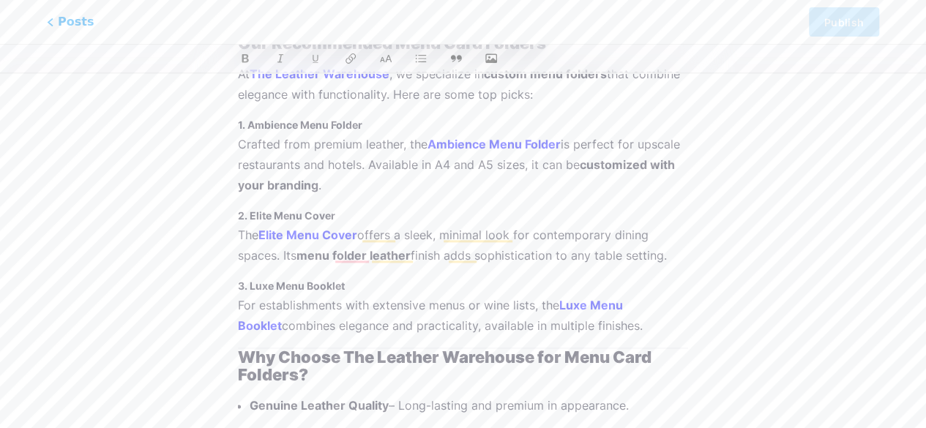
scroll to position [722, 0]
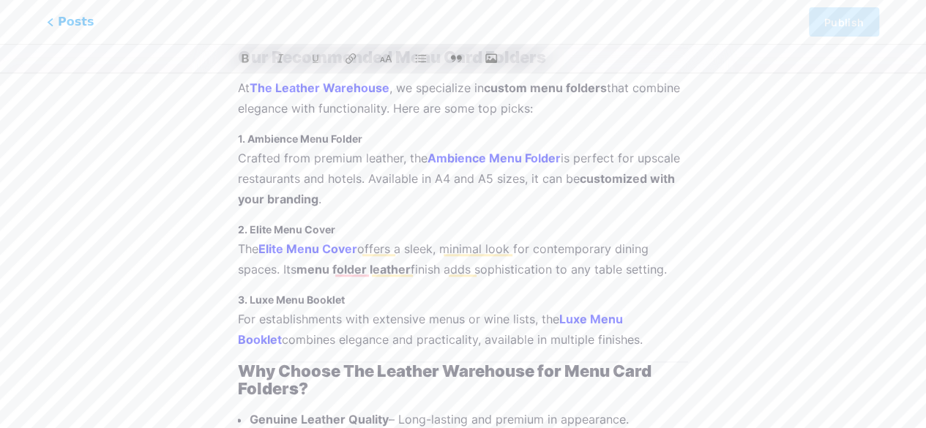
click at [422, 233] on div "Upgrade your restaurant, café, or hotel presentation with premium leather menu …" at bounding box center [463, 277] width 450 height 1611
click at [422, 239] on p "The Elite Menu Cover offers a sleek, minimal look for contemporary dining space…" at bounding box center [463, 259] width 450 height 41
drag, startPoint x: 580, startPoint y: 175, endPoint x: 675, endPoint y: 198, distance: 98.0
click at [675, 198] on p "Crafted from premium leather, the Ambience Menu Folder is perfect for upscale r…" at bounding box center [463, 178] width 450 height 61
click at [531, 231] on h3 "2. Elite Menu Cover" at bounding box center [463, 230] width 450 height 18
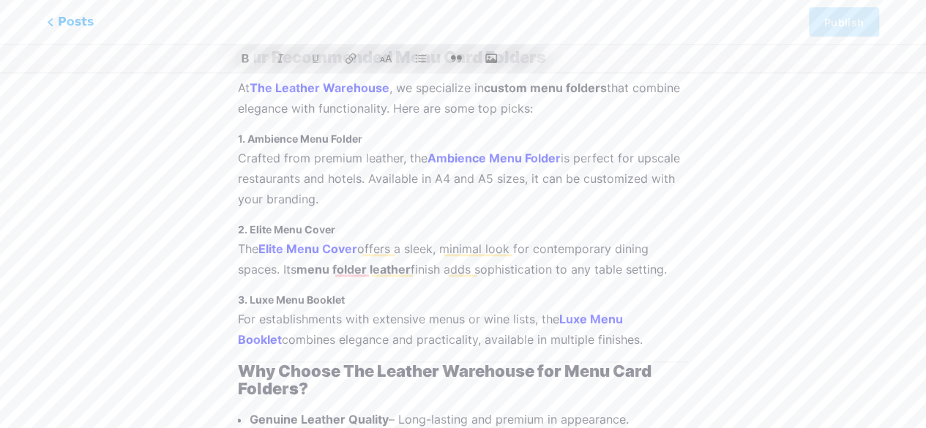
drag, startPoint x: 234, startPoint y: 267, endPoint x: 573, endPoint y: 255, distance: 339.0
click at [573, 255] on div "Restaurant Menu Card Folders – Order Custom Designs Online z bio.link/seothetl/…" at bounding box center [462, 237] width 491 height 1742
drag, startPoint x: 683, startPoint y: 270, endPoint x: 198, endPoint y: 261, distance: 485.3
click at [198, 261] on div "Restaurant Menu Card Folders – Order Custom Designs Online z bio.link/seothetl/…" at bounding box center [462, 237] width 555 height 1742
click at [714, 336] on div "Restaurant Menu Card Folders – Order Custom Designs Online z bio.link/seothetl/…" at bounding box center [462, 237] width 555 height 1742
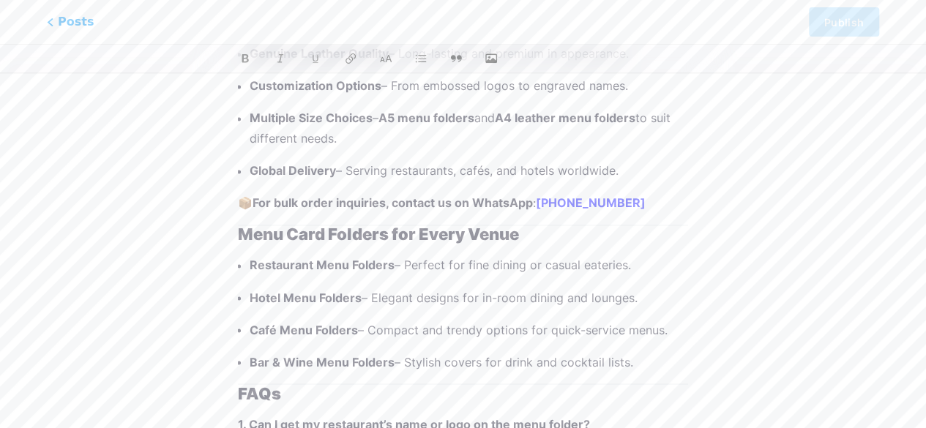
scroll to position [1015, 0]
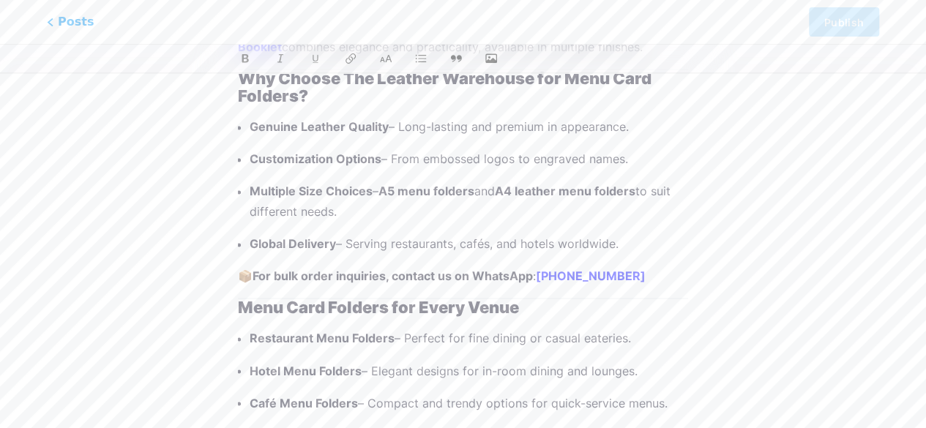
click at [253, 277] on p "📦 For bulk order inquiries, contact us on WhatsApp : +91 99111 51506" at bounding box center [463, 276] width 450 height 20
click at [625, 270] on p "For bulk order inquiries, contact us on WhatsApp : +91 99111 51506" at bounding box center [463, 276] width 450 height 20
click at [534, 272] on strong "+Click Here" at bounding box center [558, 276] width 67 height 15
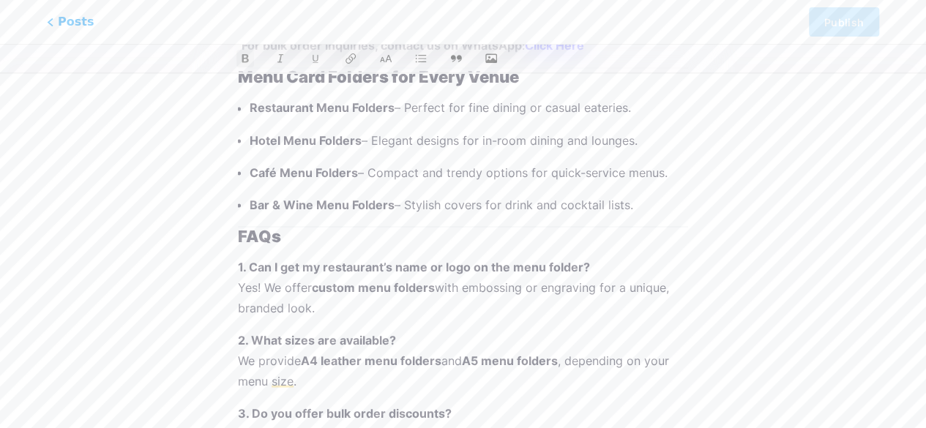
scroll to position [1274, 0]
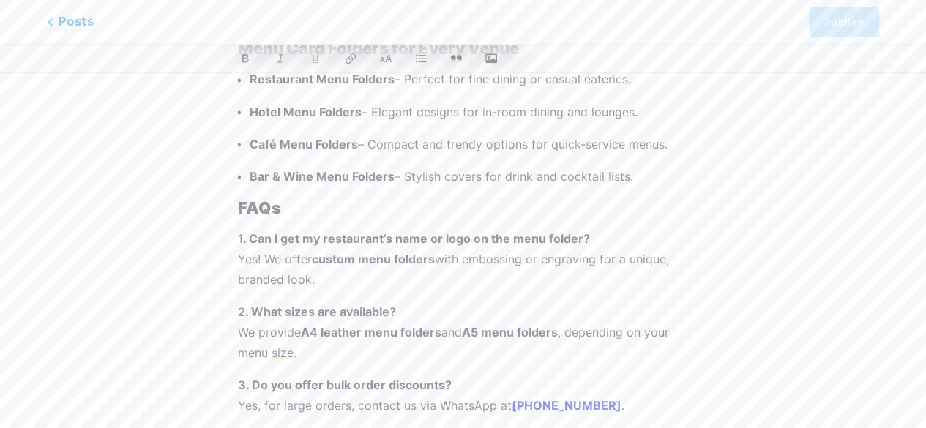
click at [593, 257] on p "1. Can I get my restaurant’s name or logo on the menu folder? Yes! We offer cus…" at bounding box center [463, 258] width 450 height 61
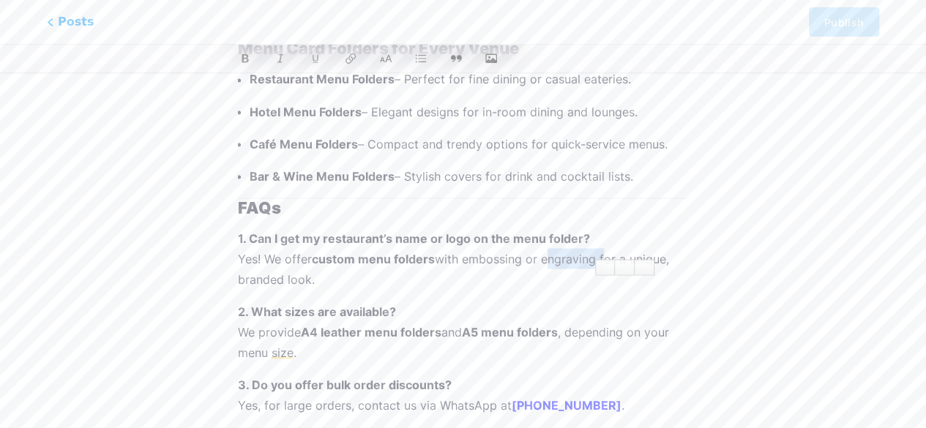
click at [593, 257] on p "1. Can I get my restaurant’s name or logo on the menu folder? Yes! We offer cus…" at bounding box center [463, 258] width 450 height 61
click at [303, 278] on p "1. Can I get my restaurant’s name or logo on the menu folder? Yes! We offer cus…" at bounding box center [463, 258] width 450 height 61
drag, startPoint x: 238, startPoint y: 254, endPoint x: 316, endPoint y: 277, distance: 81.7
click at [316, 277] on p "1. Can I get my restaurant’s name or logo on the menu folder? Yes! We offer cus…" at bounding box center [463, 258] width 450 height 61
click at [362, 332] on strong "A4 leather menu folders" at bounding box center [371, 331] width 141 height 15
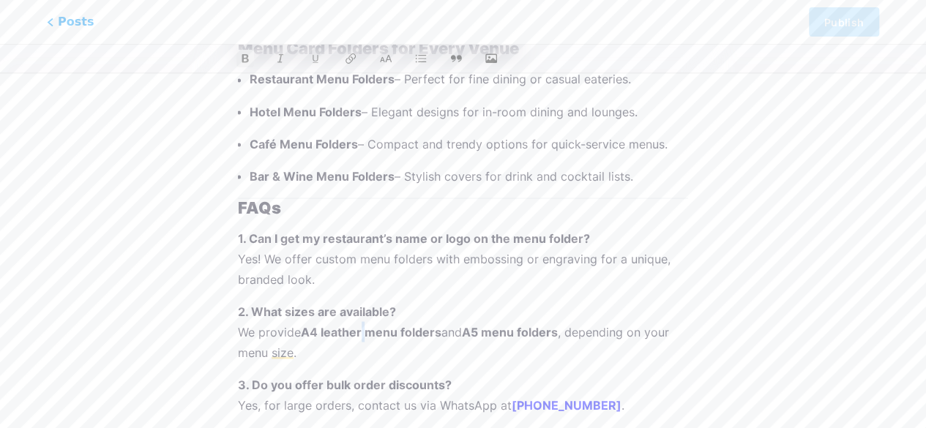
click at [362, 332] on strong "A4 leather menu folders" at bounding box center [371, 331] width 141 height 15
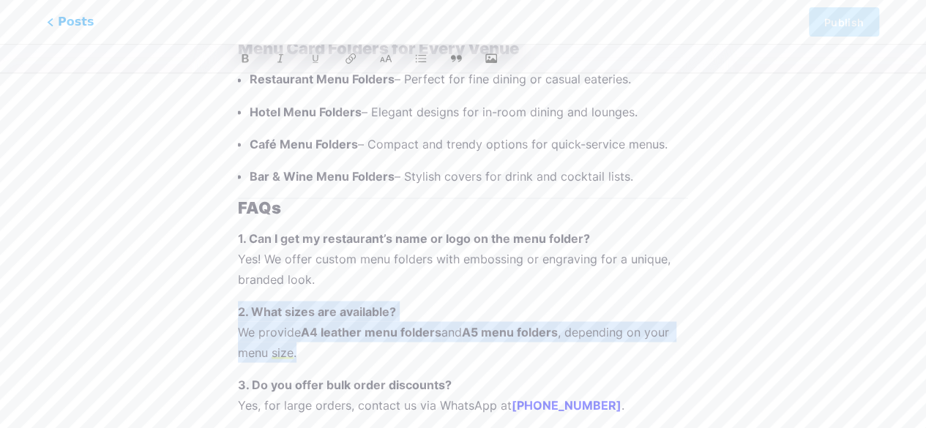
click at [362, 332] on strong "A4 leather menu folders" at bounding box center [371, 331] width 141 height 15
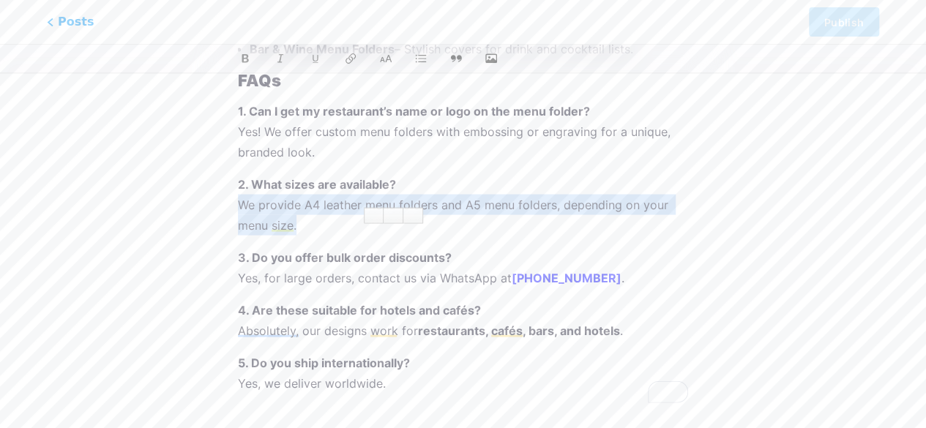
scroll to position [1401, 0]
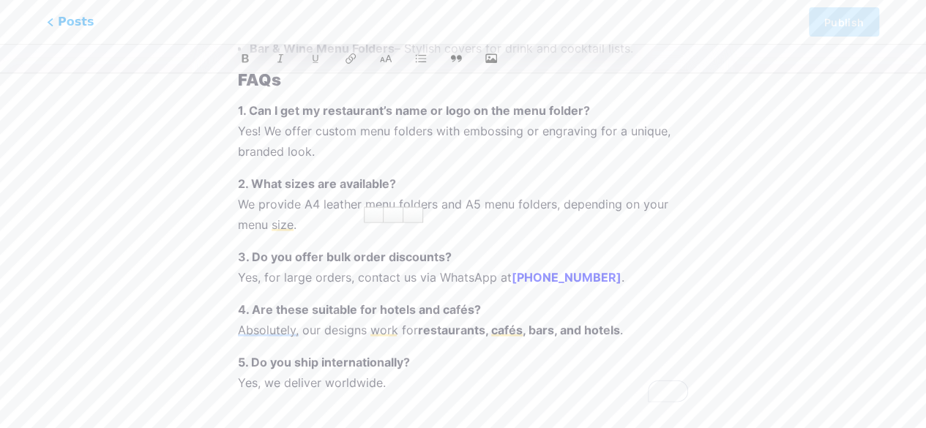
click at [312, 326] on p "4. Are these suitable for hotels and cafés? Absolutely, our designs work for re…" at bounding box center [463, 319] width 450 height 41
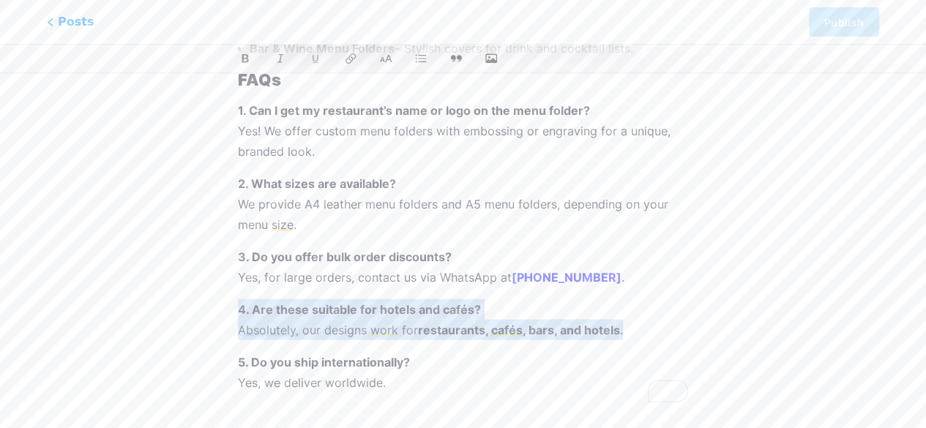
click at [312, 326] on p "4. Are these suitable for hotels and cafés? Absolutely, our designs work for re…" at bounding box center [463, 319] width 450 height 41
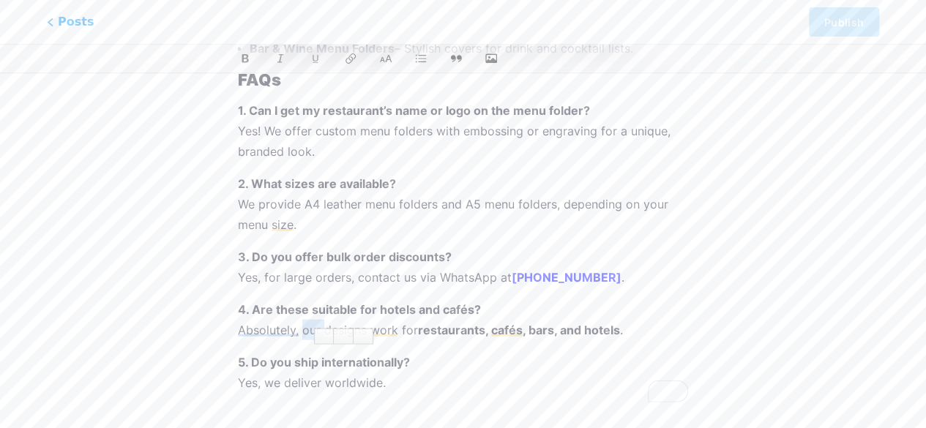
click at [312, 326] on p "4. Are these suitable for hotels and cafés? Absolutely, our designs work for re…" at bounding box center [463, 319] width 450 height 41
drag, startPoint x: 416, startPoint y: 326, endPoint x: 638, endPoint y: 334, distance: 221.9
click at [638, 334] on p "4. Are these suitable for hotels and cafés? Absolutely, our designs work for re…" at bounding box center [463, 319] width 450 height 41
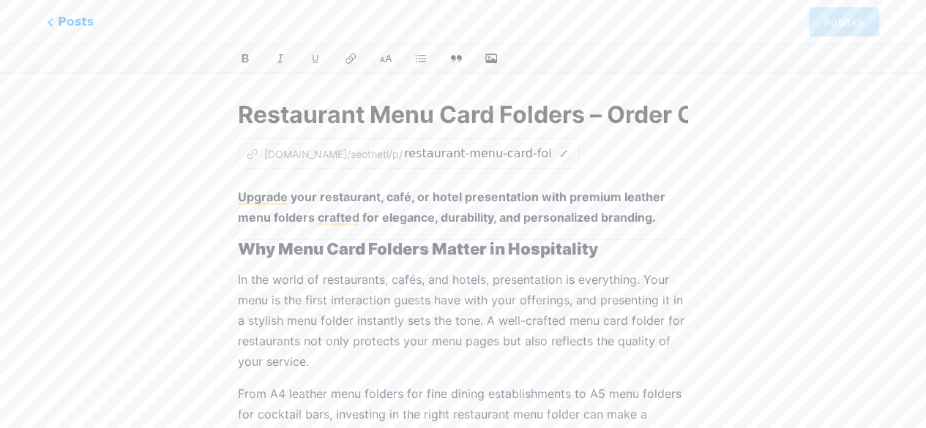
scroll to position [0, 0]
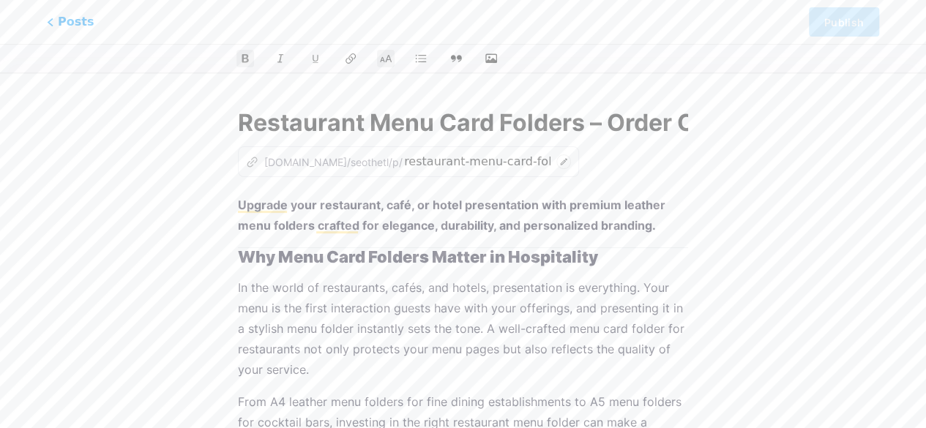
click at [625, 252] on h2 "Why Menu Card Folders Matter in Hospitality" at bounding box center [463, 257] width 450 height 18
click at [495, 61] on icon "button" at bounding box center [491, 59] width 15 height 12
click at [0, 0] on input "file" at bounding box center [0, 0] width 0 height 0
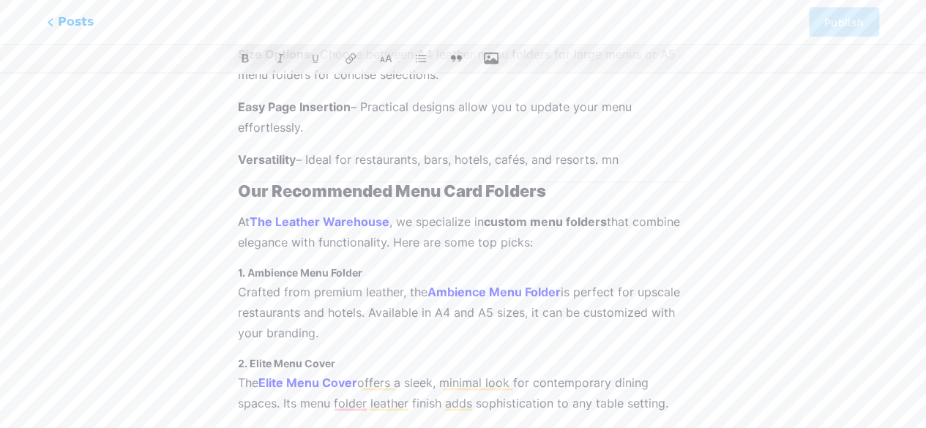
scroll to position [927, 0]
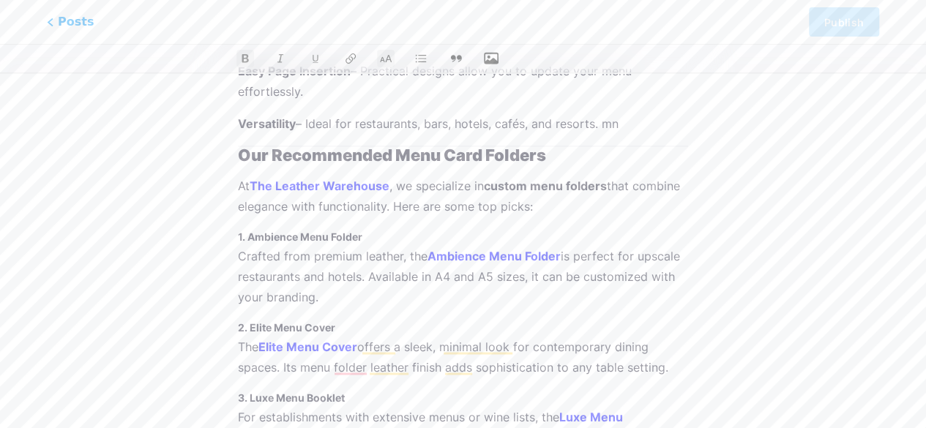
click at [552, 150] on h2 "Our Recommended Menu Card Folders" at bounding box center [463, 155] width 450 height 18
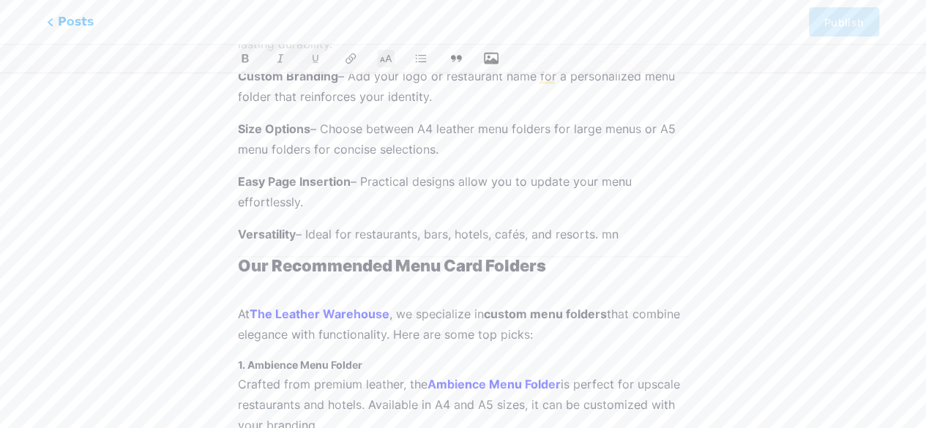
scroll to position [899, 0]
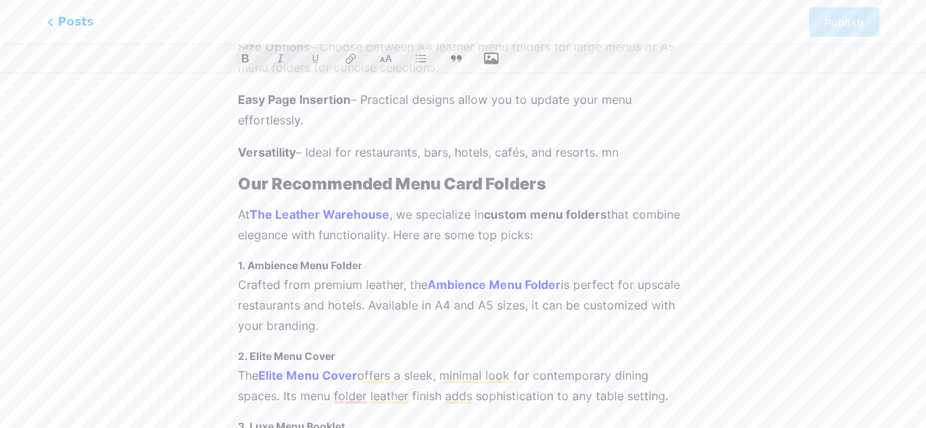
click at [342, 266] on strong "1. Ambience Menu Folder" at bounding box center [300, 265] width 124 height 12
click at [343, 265] on strong "1. Ambience Menu Folder" at bounding box center [300, 265] width 124 height 12
click at [415, 240] on p "At The Leather Warehouse , we specialize in custom menu folders that combine el…" at bounding box center [463, 224] width 450 height 41
drag, startPoint x: 238, startPoint y: 263, endPoint x: 397, endPoint y: 254, distance: 159.0
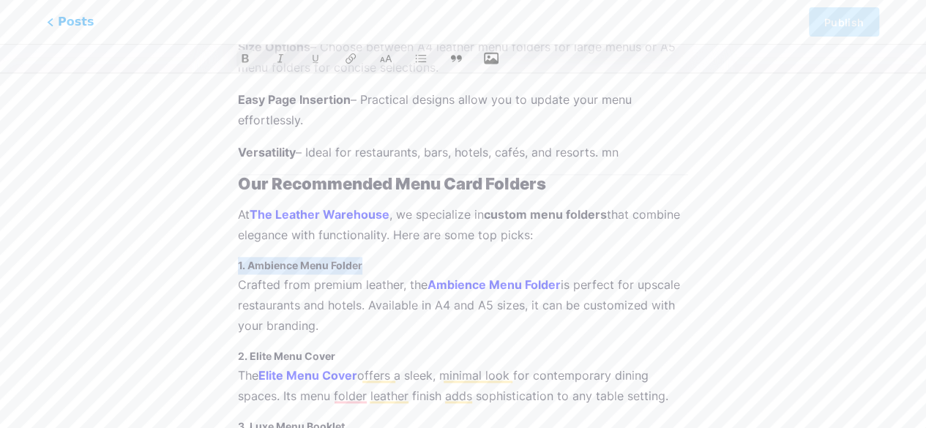
click at [397, 254] on div "Upgrade your restaurant, café, or hotel presentation with premium leather menu …" at bounding box center [463, 253] width 450 height 1914
click at [381, 264] on h3 "1. Ambience Menu Folder" at bounding box center [463, 266] width 450 height 18
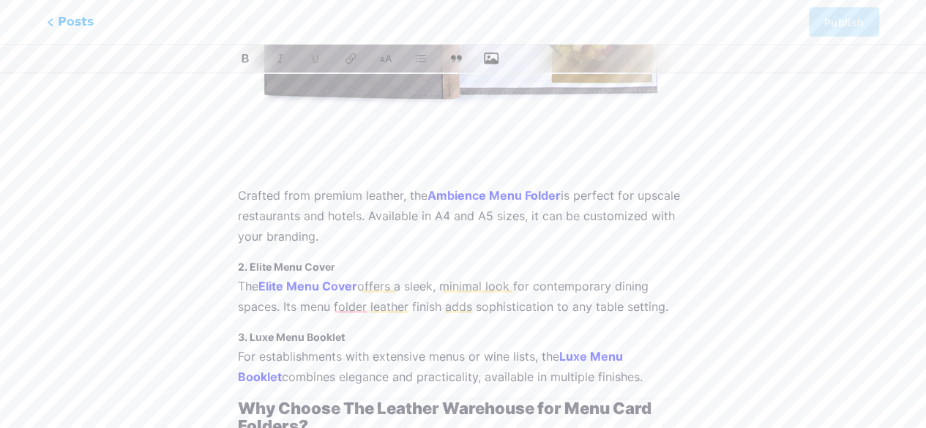
scroll to position [1474, 0]
click at [356, 268] on h3 "2. Elite Menu Cover" at bounding box center [463, 267] width 450 height 18
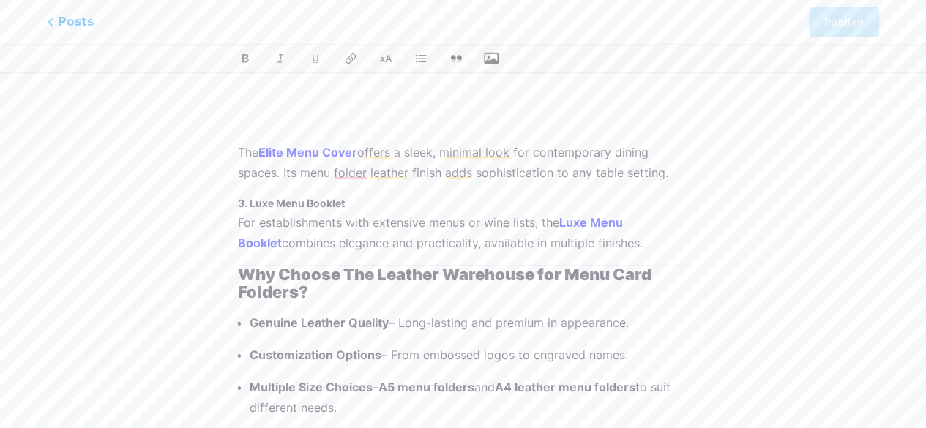
scroll to position [2103, 0]
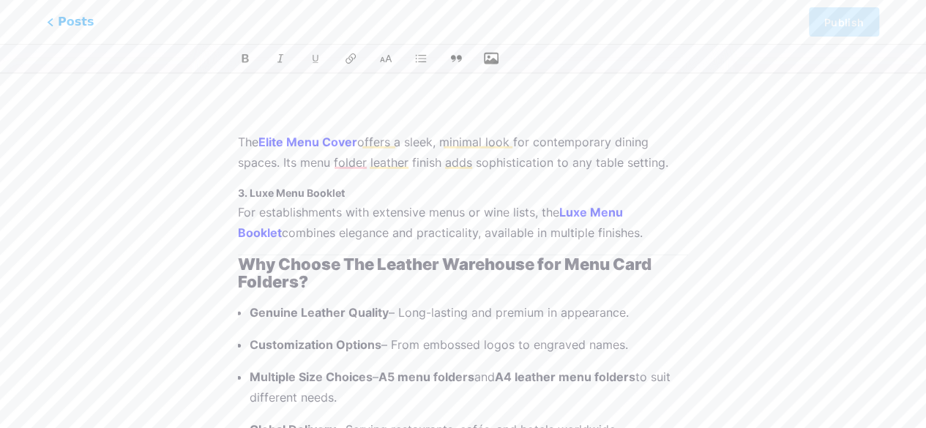
click at [381, 194] on h3 "3. Luxe Menu Booklet" at bounding box center [463, 193] width 450 height 18
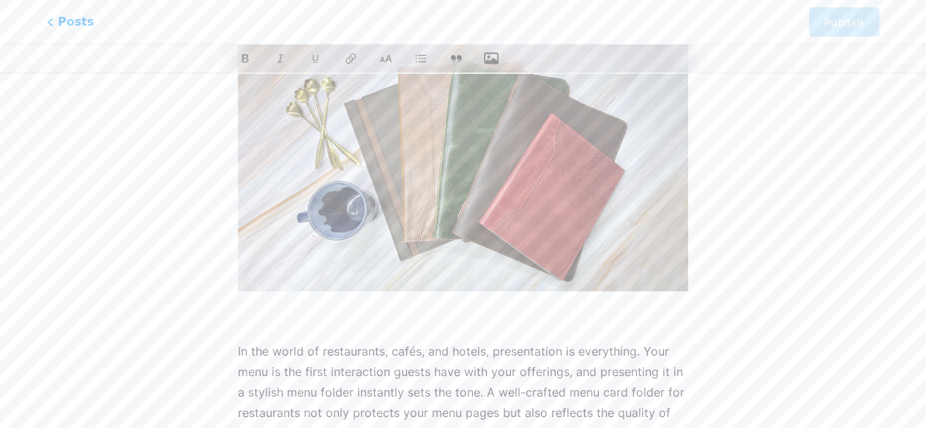
scroll to position [0, 0]
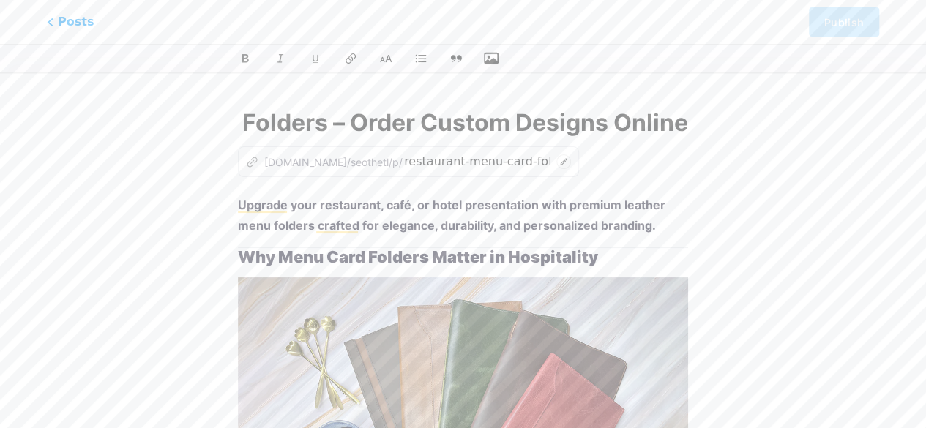
click at [556, 162] on icon at bounding box center [563, 161] width 15 height 15
click at [316, 162] on div "z bio.link/seothetl/p/" at bounding box center [324, 161] width 157 height 15
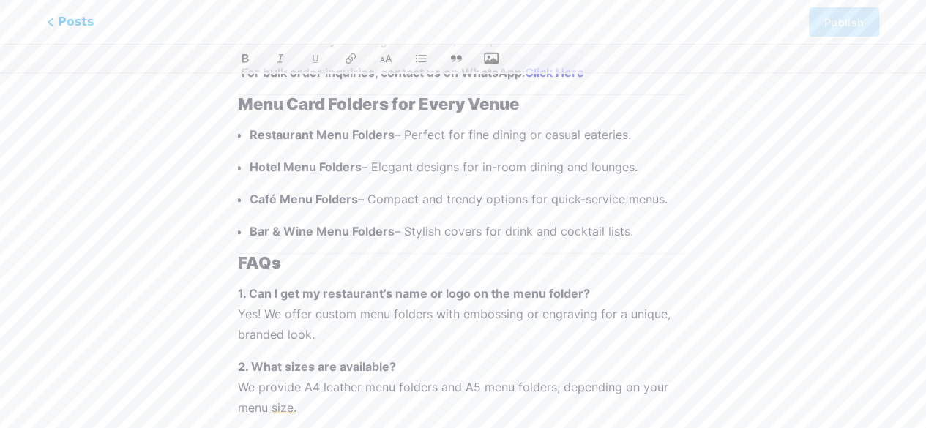
scroll to position [3181, 0]
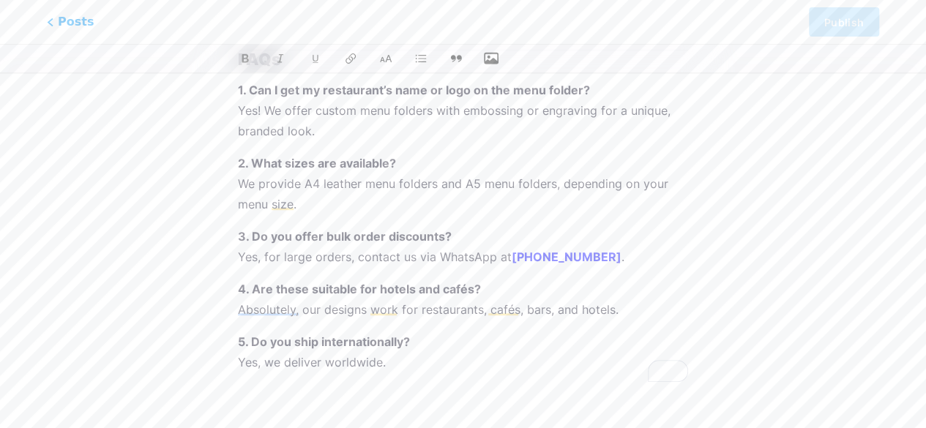
drag, startPoint x: 853, startPoint y: 18, endPoint x: 917, endPoint y: 116, distance: 117.5
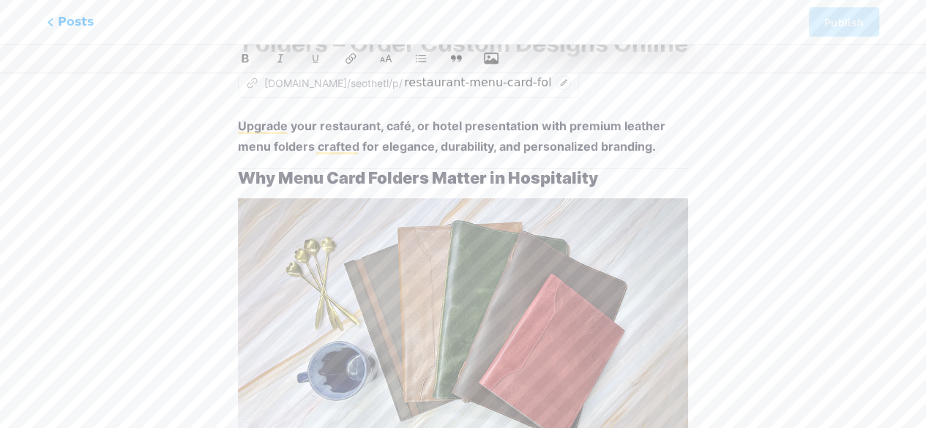
scroll to position [0, 0]
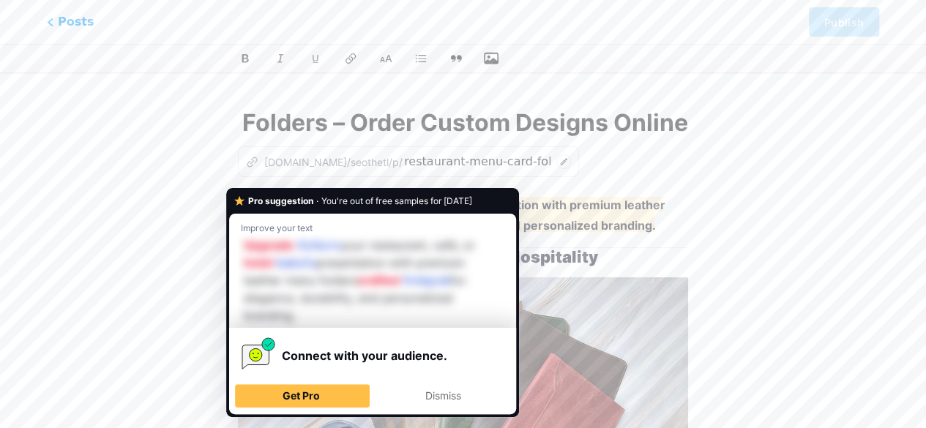
drag, startPoint x: 632, startPoint y: 201, endPoint x: 679, endPoint y: 211, distance: 47.9
click at [634, 201] on strong "Upgrade your restaurant, café, or hotel presentation with premium leather menu …" at bounding box center [453, 215] width 430 height 35
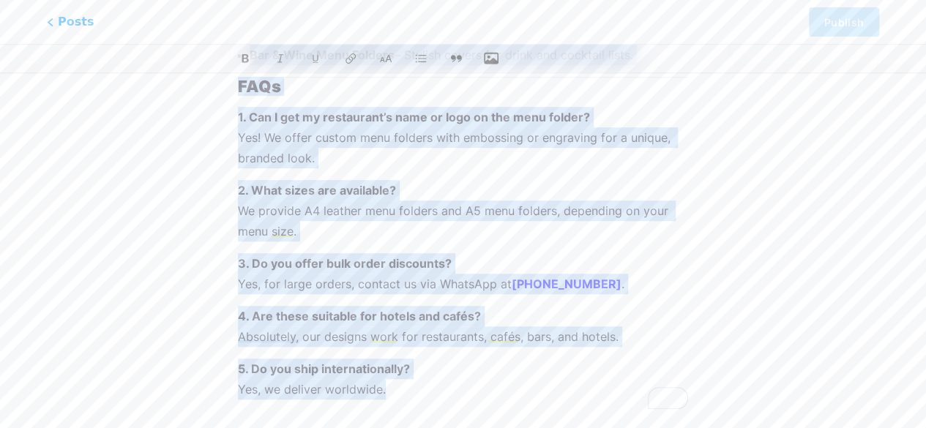
scroll to position [3181, 0]
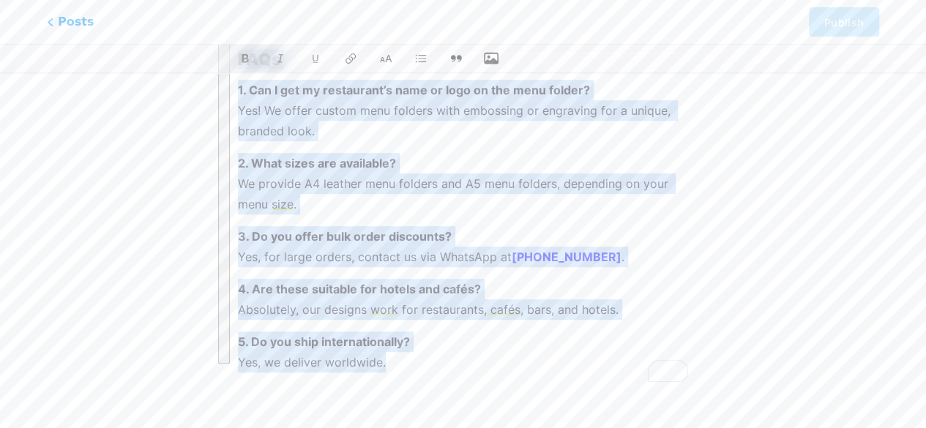
drag, startPoint x: 238, startPoint y: 198, endPoint x: 734, endPoint y: 408, distance: 539.1
copy div "Upgrade your restaurant, café, or hotel presentation with premium leather menu …"
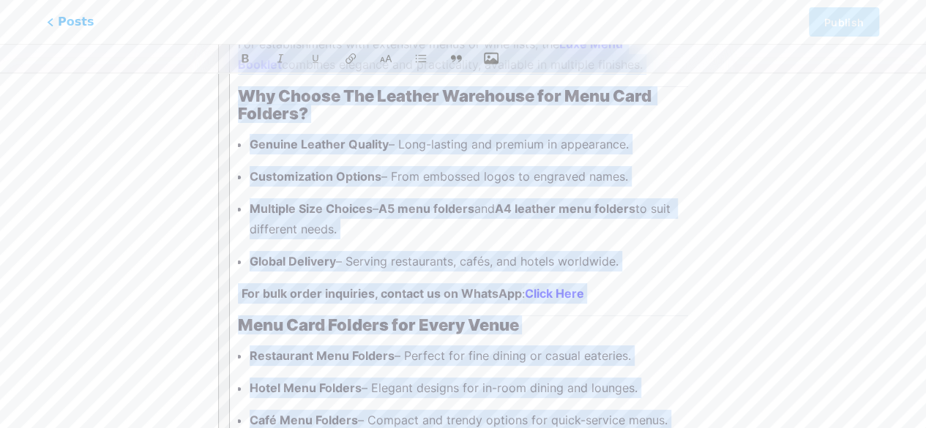
scroll to position [2741, 0]
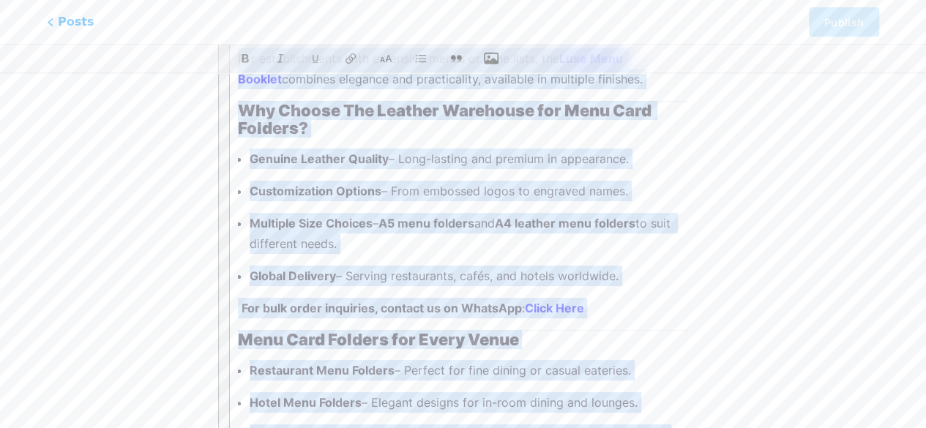
click at [547, 186] on p "Customization Options – From embossed logos to engraved names." at bounding box center [469, 191] width 438 height 20
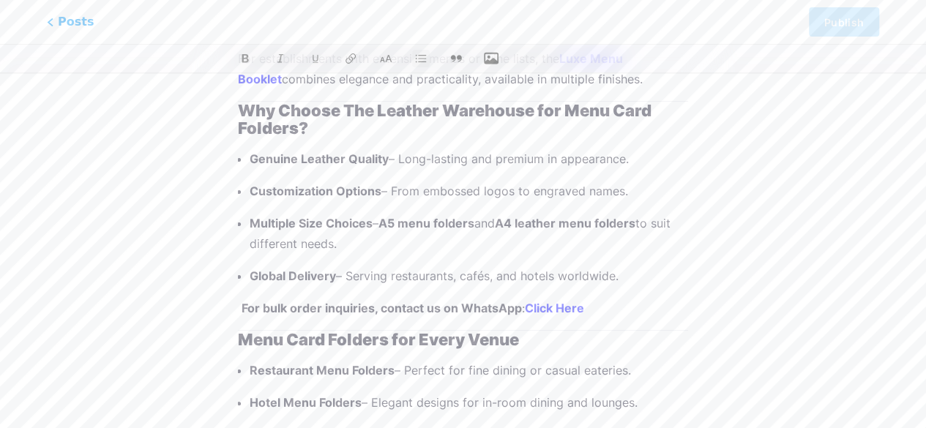
scroll to position [2668, 0]
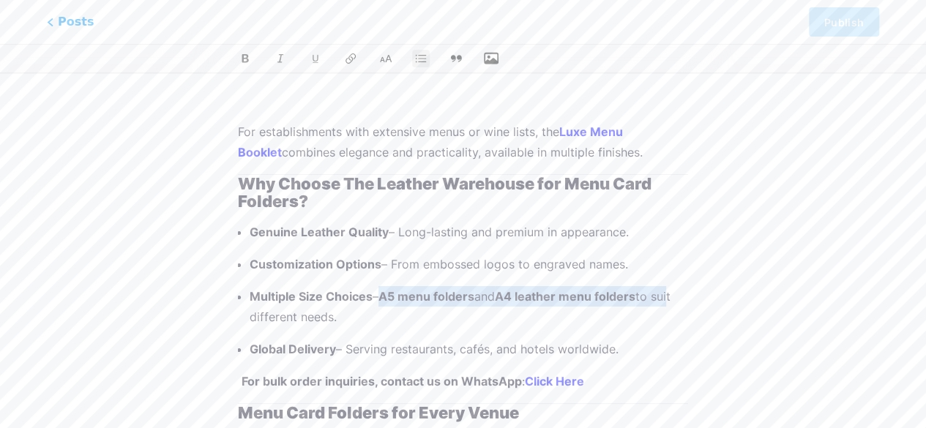
drag, startPoint x: 392, startPoint y: 295, endPoint x: 674, endPoint y: 296, distance: 282.5
click at [674, 296] on p "Multiple Size Choices – A5 menu folders and A4 leather menu folders to suit dif…" at bounding box center [469, 306] width 438 height 41
click at [573, 291] on p "Multiple Size Choices – A5 menu folders and A4 leather menu folders to suit dif…" at bounding box center [469, 306] width 438 height 41
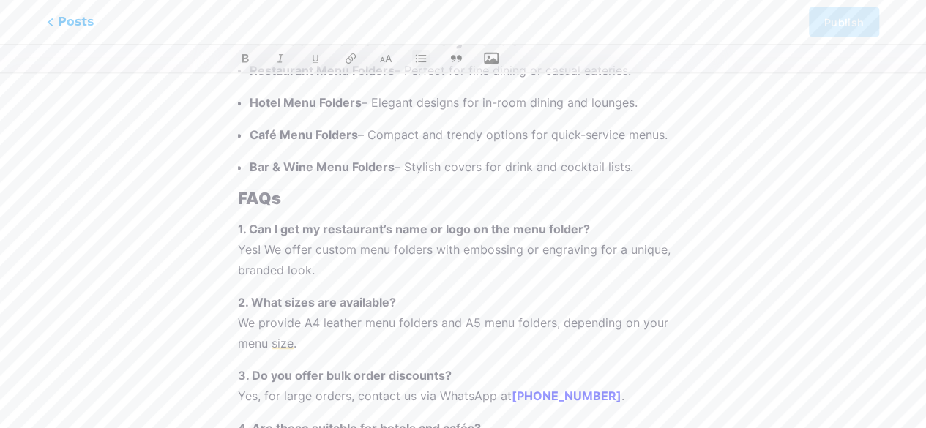
scroll to position [3181, 0]
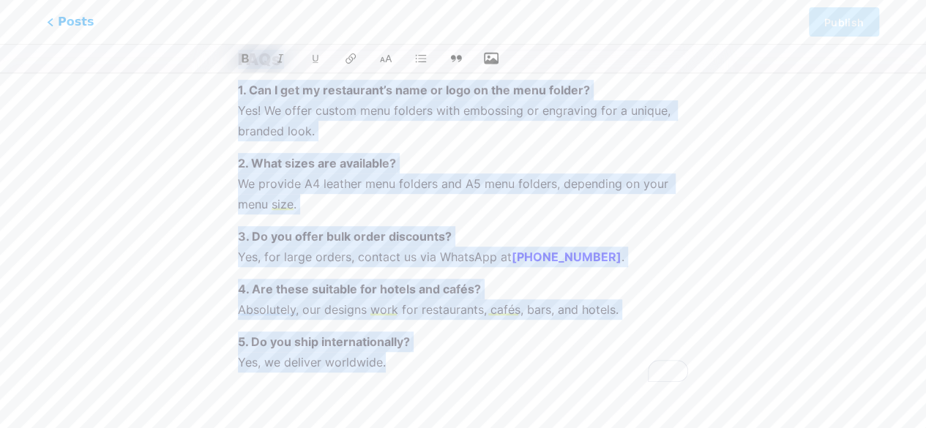
copy div "Upgrade your restaurant, café, or hotel presentation with premium leather menu …"
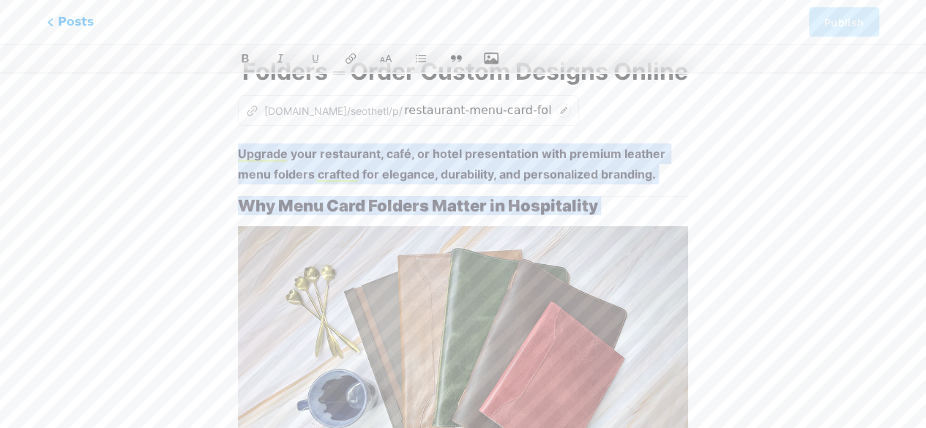
scroll to position [0, 0]
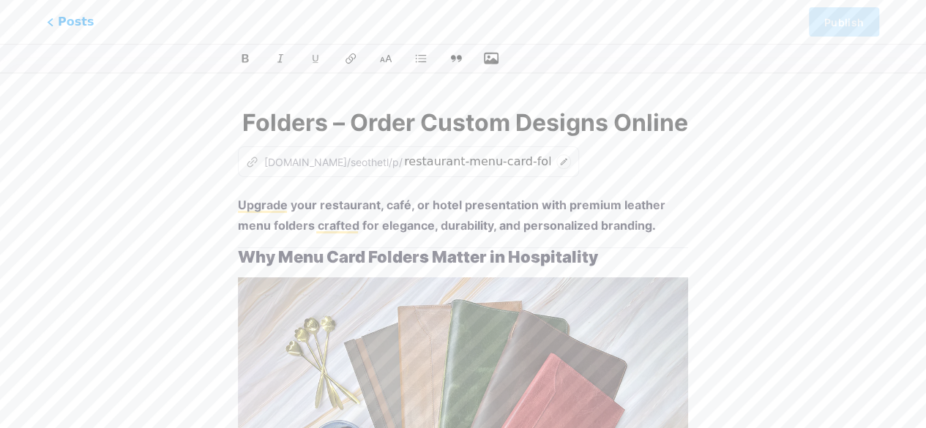
click at [470, 111] on input "Restaurant Menu Card Folders – Order Custom Designs Online" at bounding box center [463, 122] width 450 height 35
click at [465, 122] on input "Restaurant Menu Card Folders – Order Custom Designs Online" at bounding box center [463, 122] width 450 height 35
paste input "Upgrade your restaurant, café, or hotel presentation with premium leather menu …"
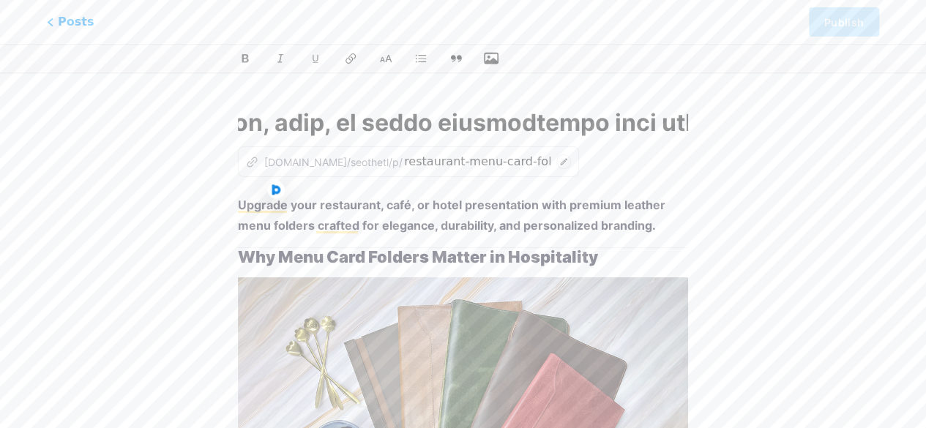
scroll to position [0, 37029]
type input "Restaurant Menu Card Folders – Order Custom Designs Online"
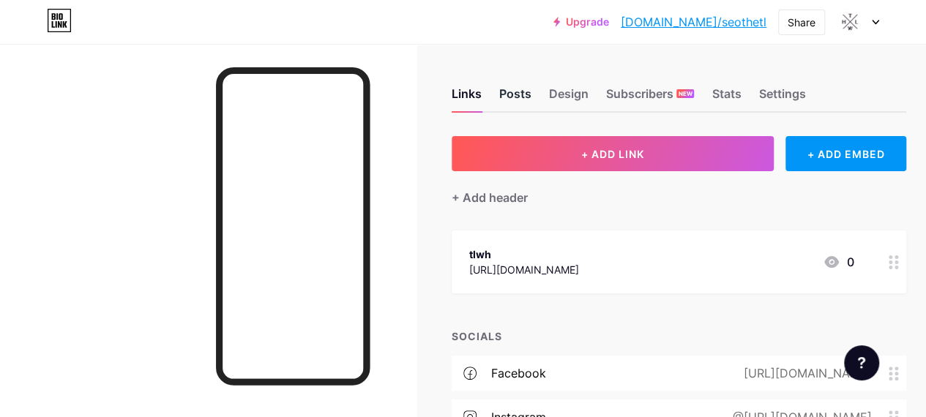
click at [524, 89] on div "Posts" at bounding box center [515, 98] width 32 height 26
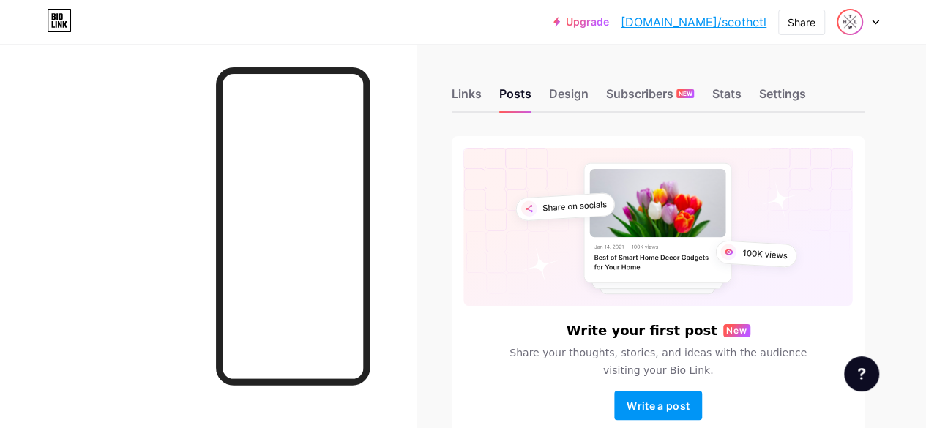
click at [853, 33] on img at bounding box center [849, 21] width 23 height 23
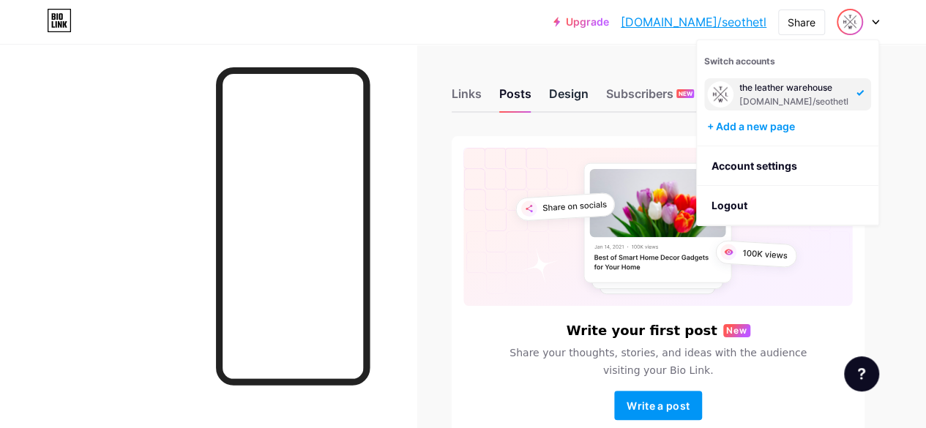
click at [566, 97] on div "Design" at bounding box center [569, 98] width 40 height 26
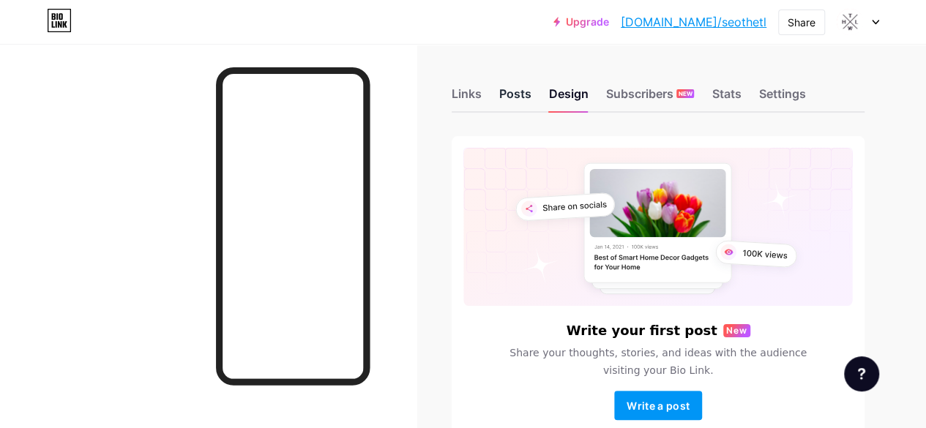
click at [519, 97] on div "Posts" at bounding box center [515, 98] width 32 height 26
click at [657, 407] on span "Write a post" at bounding box center [657, 406] width 63 height 12
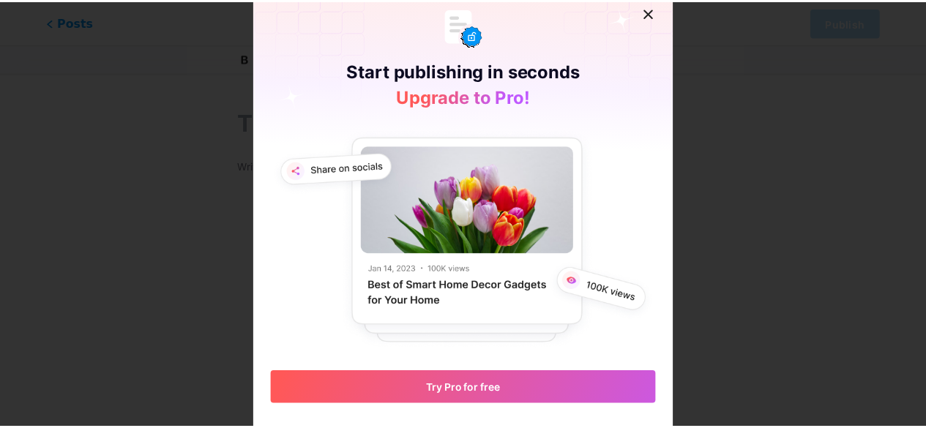
scroll to position [12, 0]
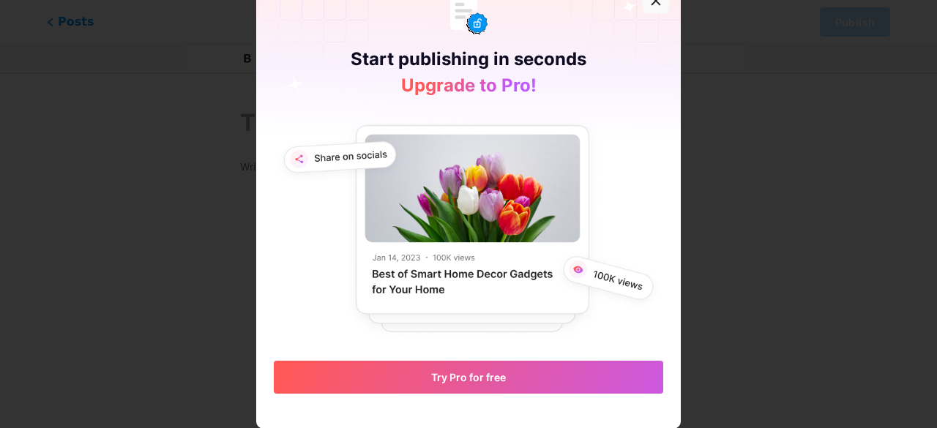
click at [652, 1] on icon at bounding box center [656, 1] width 8 height 8
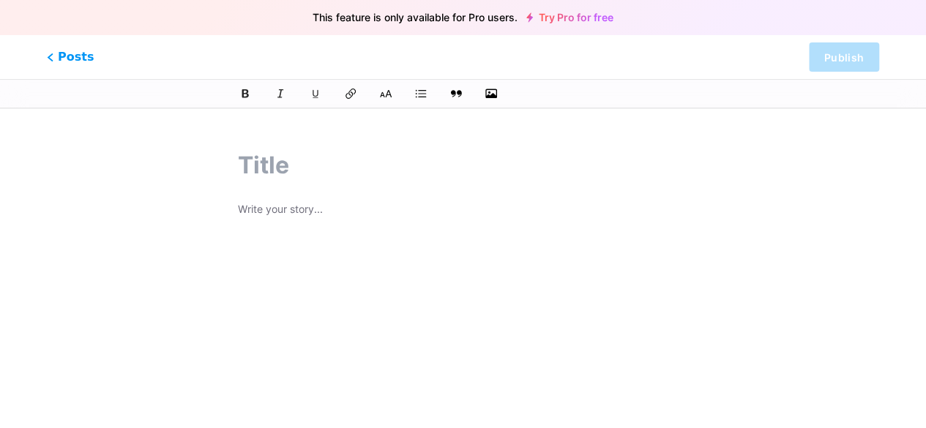
click at [302, 220] on p at bounding box center [463, 211] width 450 height 20
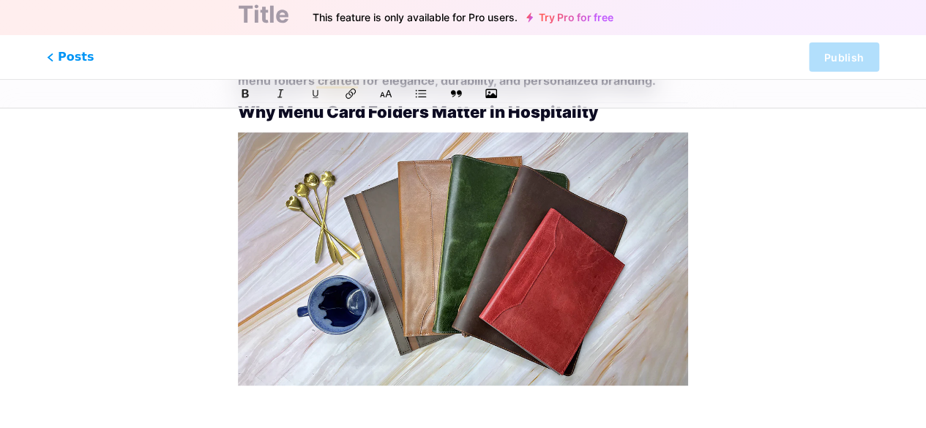
scroll to position [0, 0]
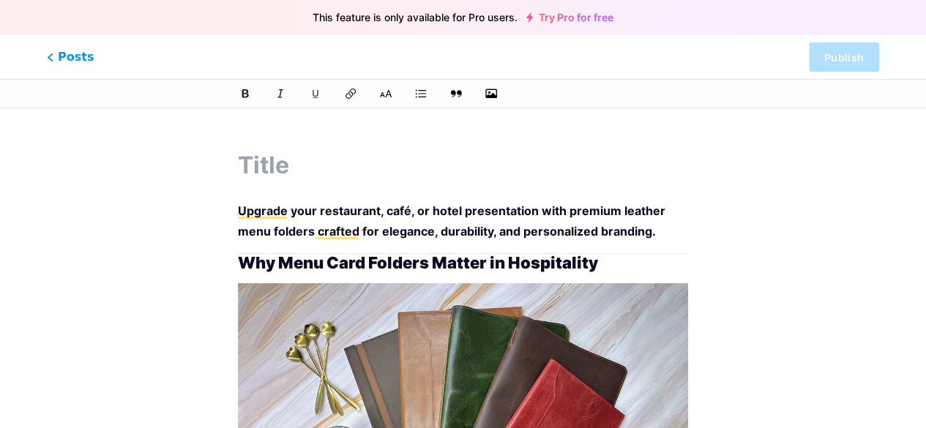
click at [569, 14] on link "Try Pro for free" at bounding box center [569, 18] width 87 height 12
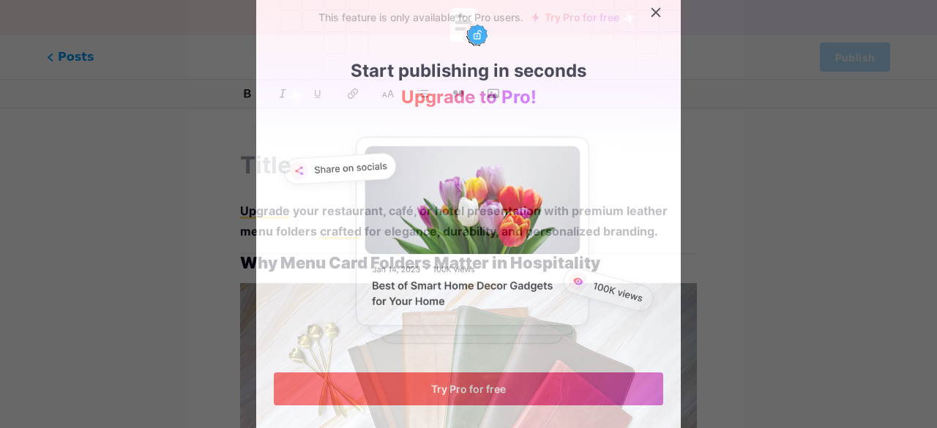
click at [483, 389] on span "Try Pro for free" at bounding box center [468, 389] width 75 height 12
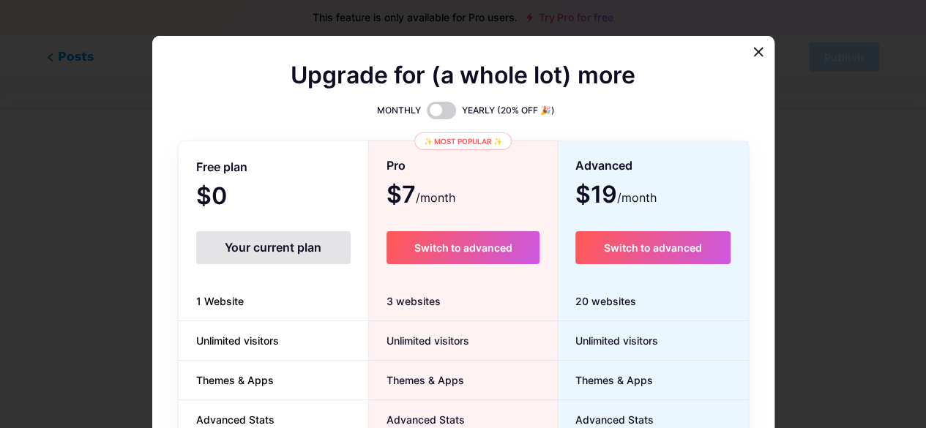
scroll to position [256, 0]
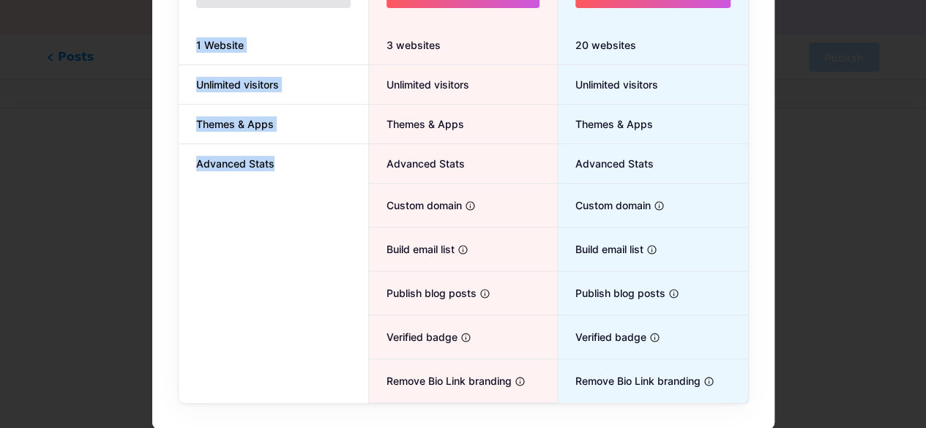
drag, startPoint x: 184, startPoint y: 52, endPoint x: 282, endPoint y: 202, distance: 178.8
click at [274, 222] on div "Free plan $0 /month Your current plan 1 Website Unlimited visitors Themes & App…" at bounding box center [274, 145] width 190 height 517
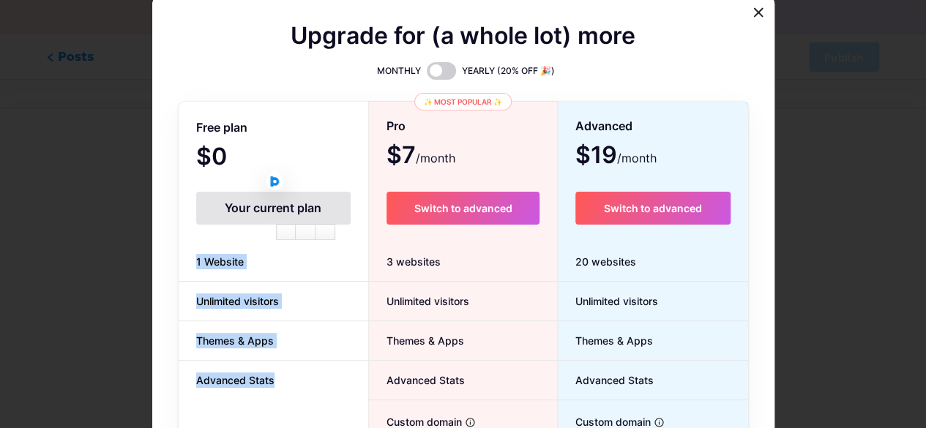
scroll to position [0, 0]
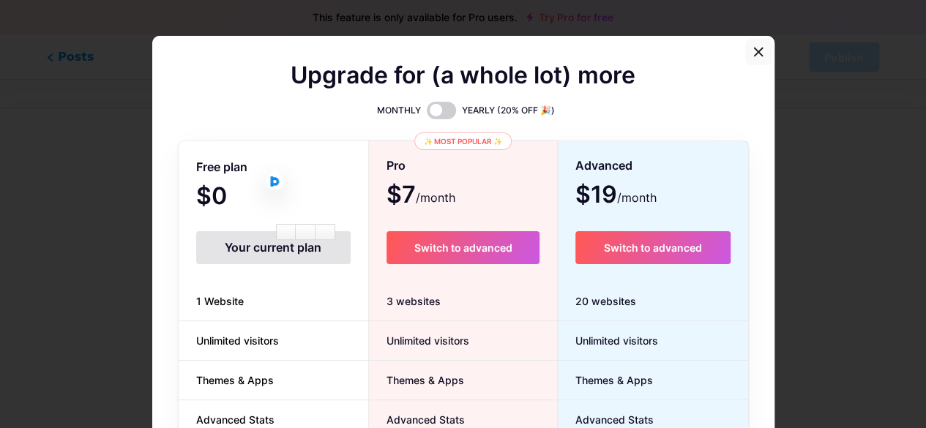
click at [767, 53] on div at bounding box center [758, 52] width 26 height 26
